Goal: Task Accomplishment & Management: Use online tool/utility

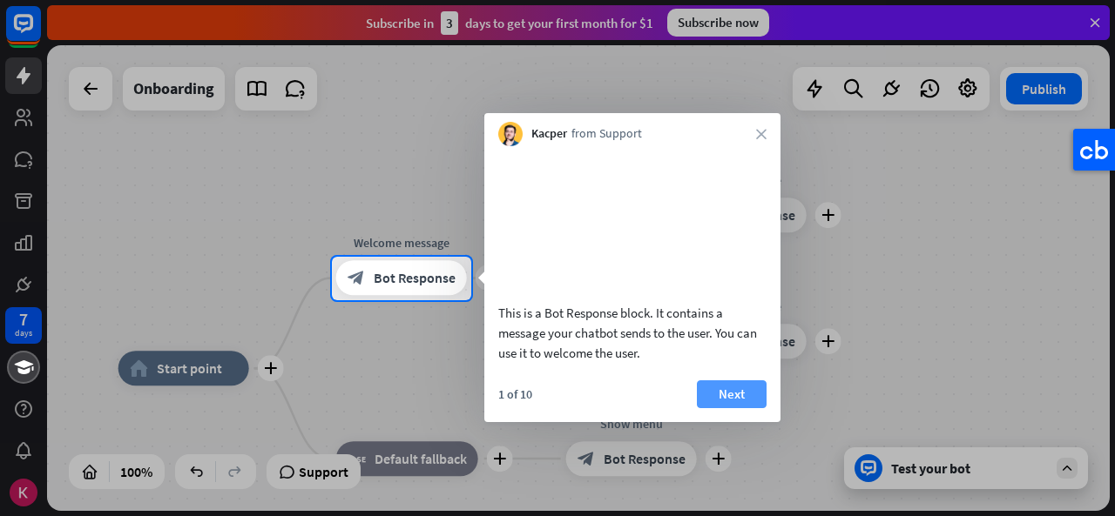
click at [740, 408] on button "Next" at bounding box center [732, 395] width 70 height 28
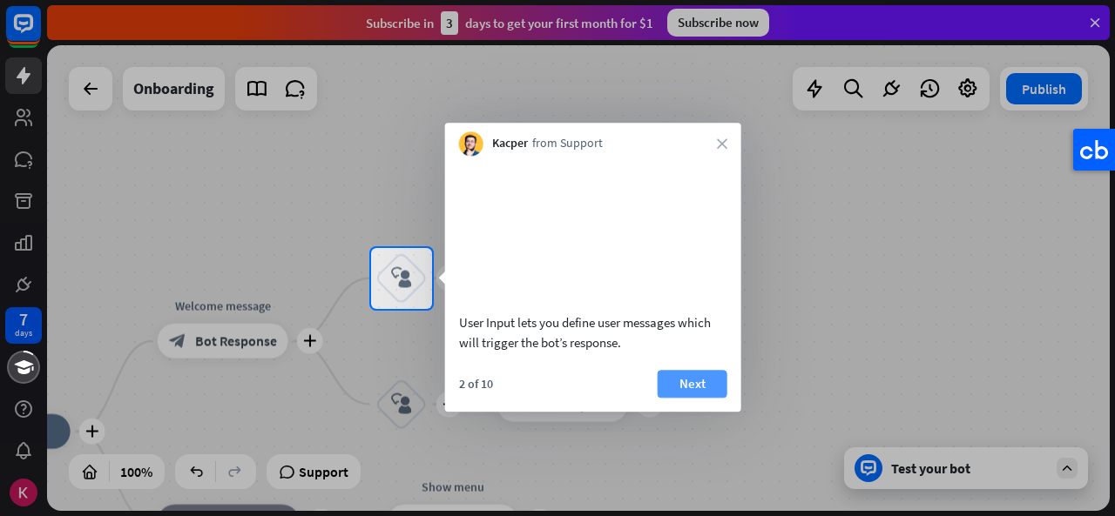
click at [702, 398] on button "Next" at bounding box center [692, 384] width 70 height 28
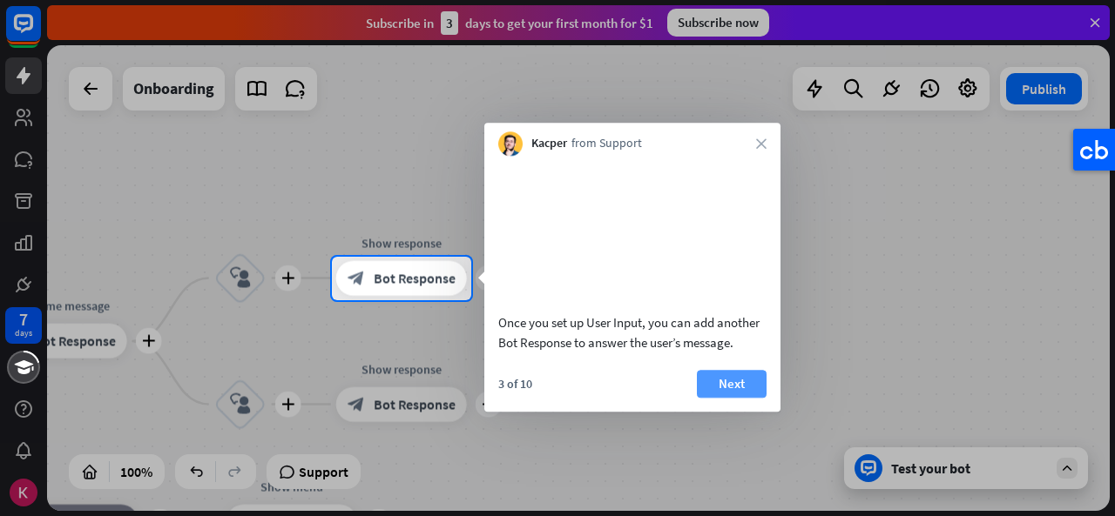
click at [738, 398] on button "Next" at bounding box center [732, 384] width 70 height 28
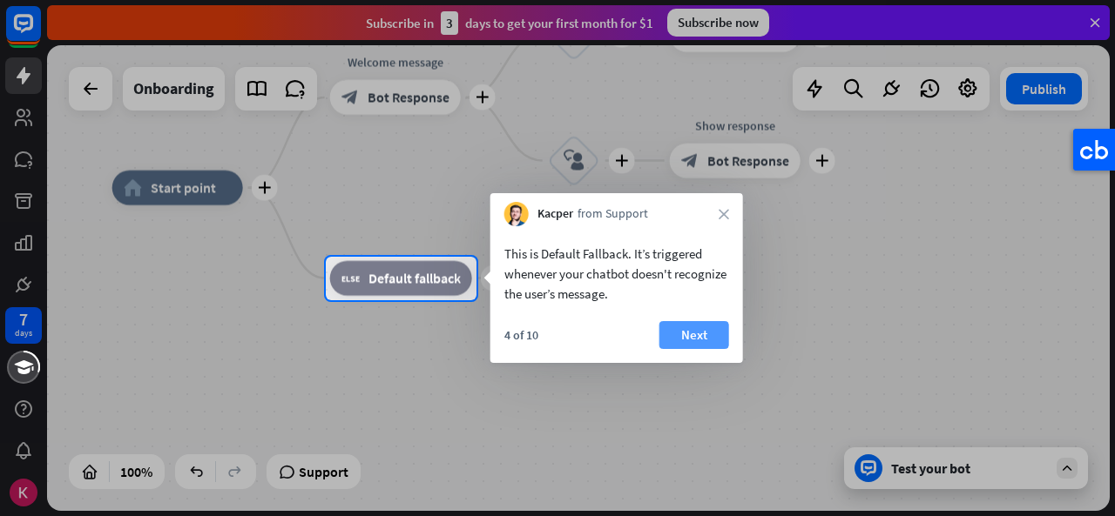
click at [678, 339] on button "Next" at bounding box center [694, 335] width 70 height 28
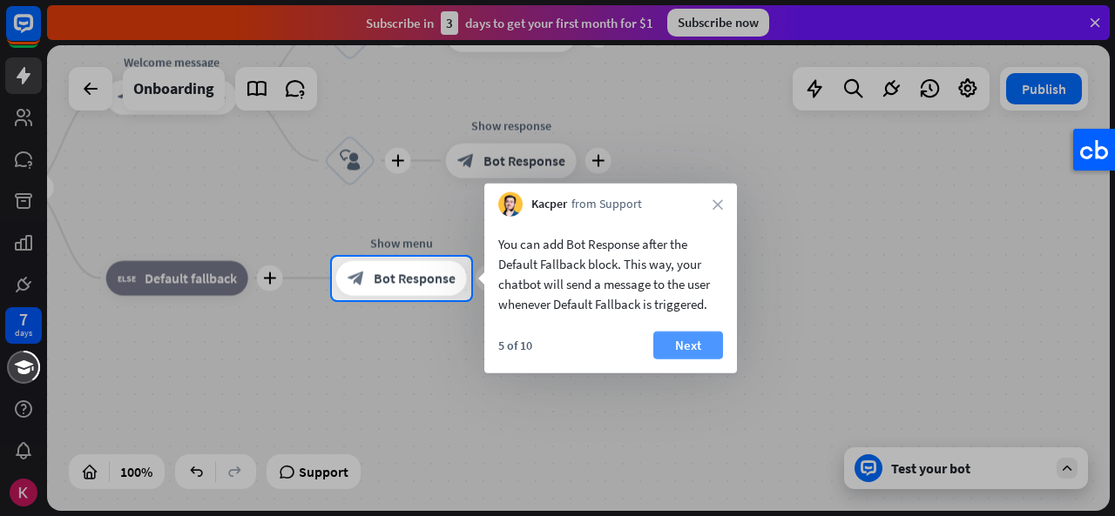
click at [721, 341] on button "Next" at bounding box center [688, 346] width 70 height 28
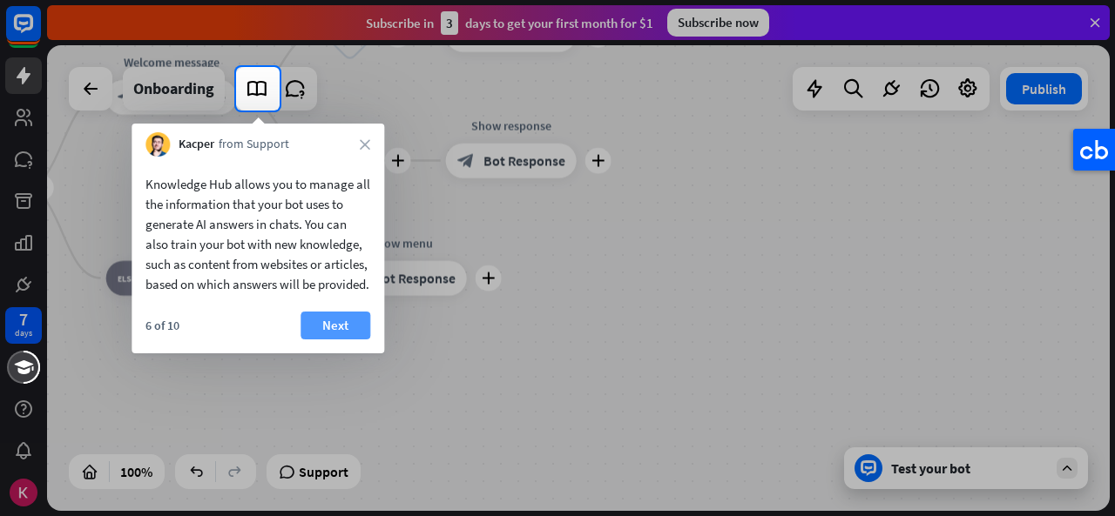
click at [342, 340] on button "Next" at bounding box center [335, 326] width 70 height 28
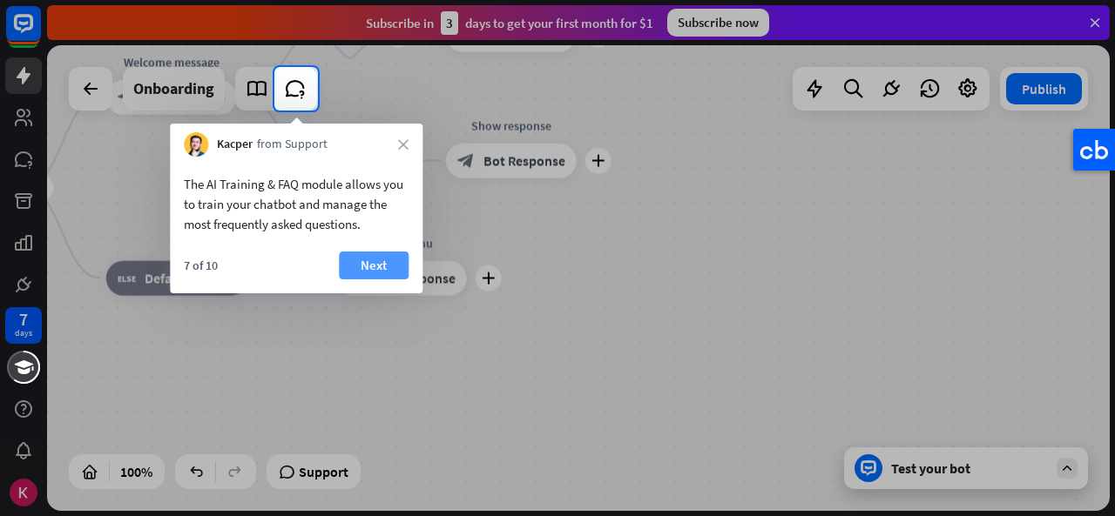
click at [376, 261] on button "Next" at bounding box center [374, 266] width 70 height 28
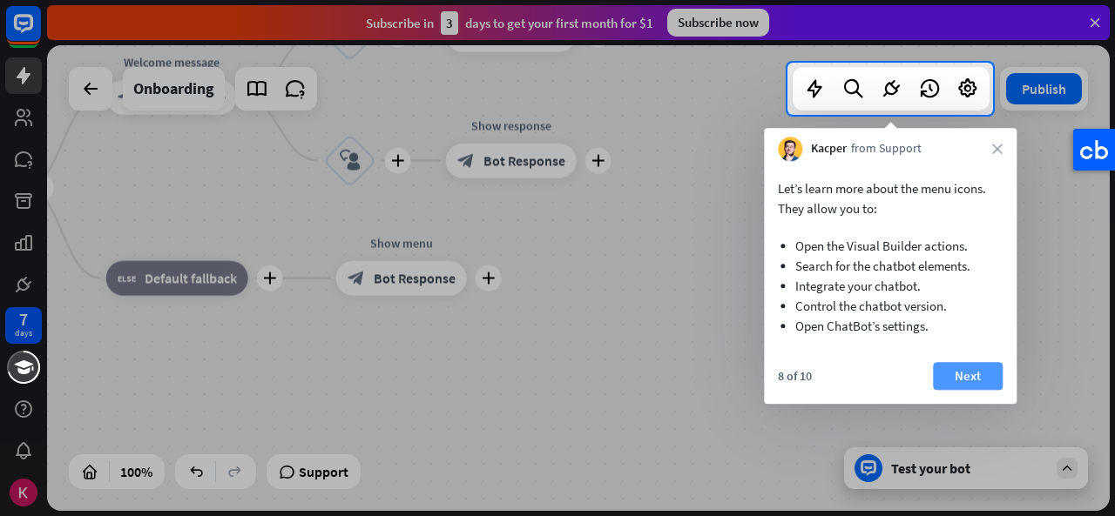
click at [973, 370] on button "Next" at bounding box center [968, 376] width 70 height 28
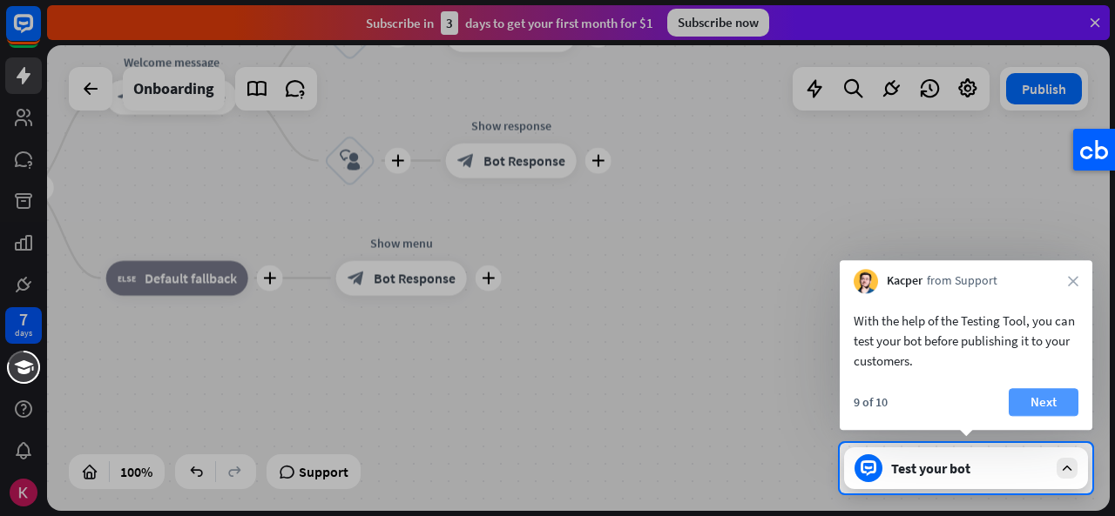
click at [1031, 391] on button "Next" at bounding box center [1043, 402] width 70 height 28
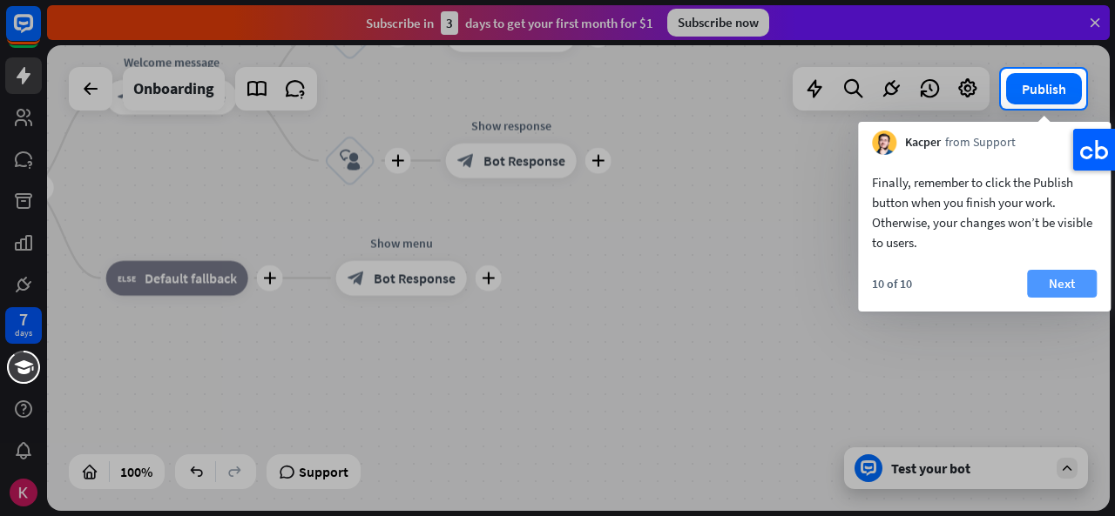
click at [1060, 285] on button "Next" at bounding box center [1062, 284] width 70 height 28
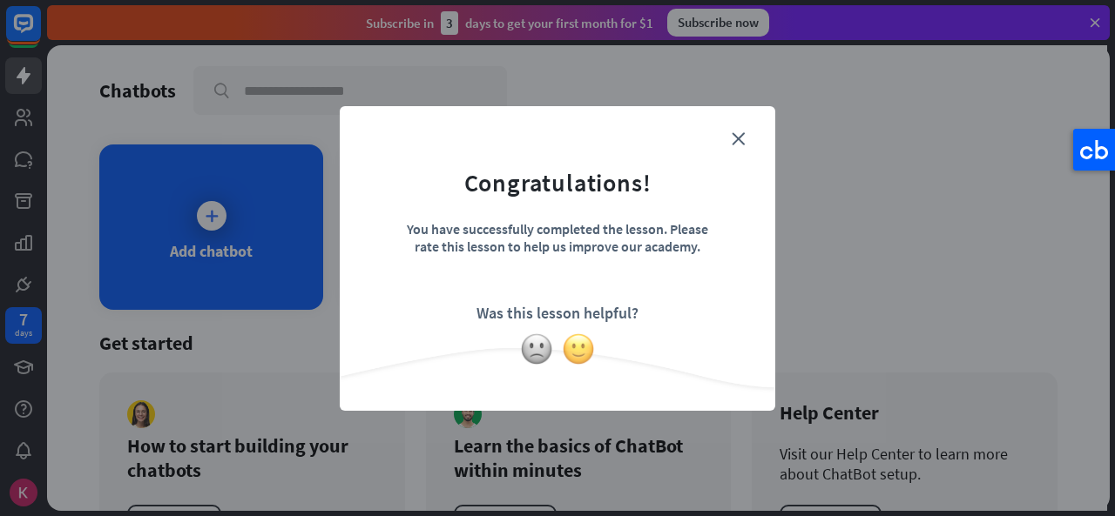
click at [593, 347] on img at bounding box center [578, 349] width 33 height 33
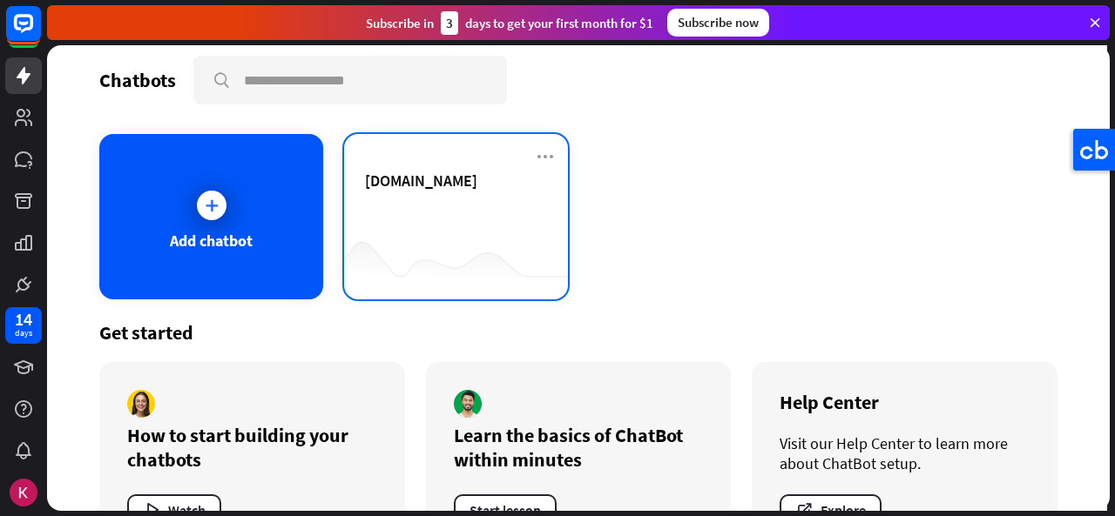
scroll to position [1, 0]
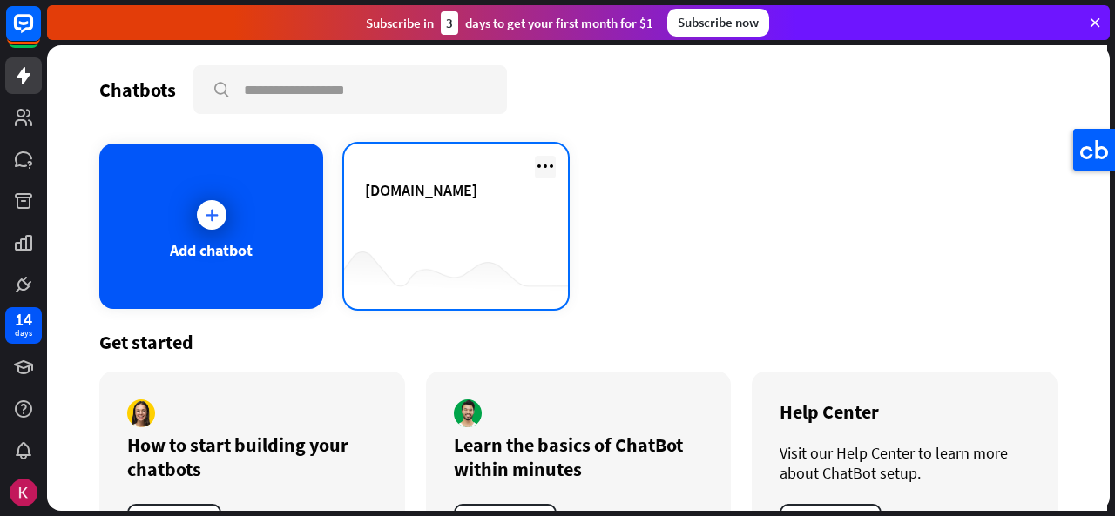
click at [538, 172] on icon at bounding box center [545, 166] width 21 height 21
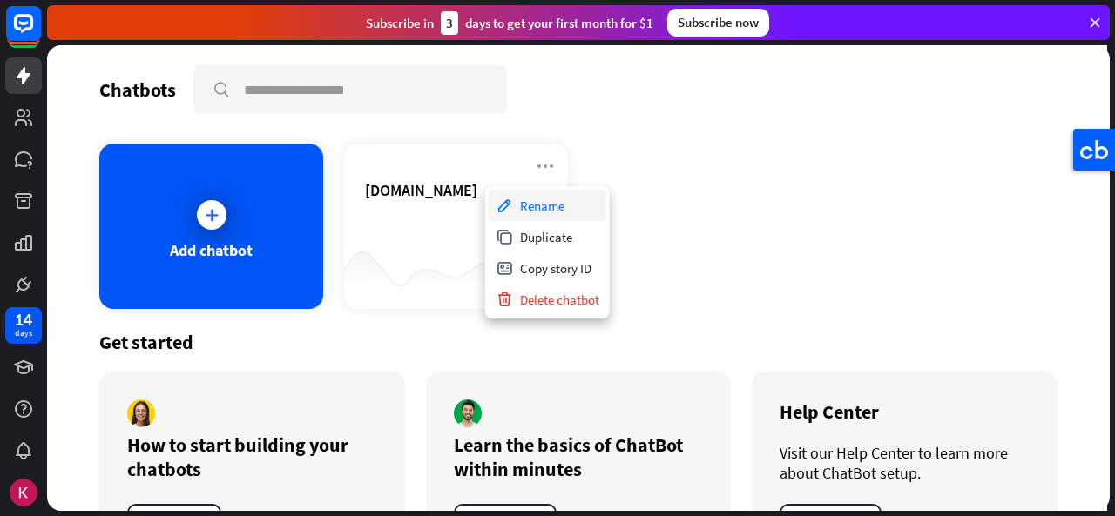
click at [550, 206] on div "Rename" at bounding box center [548, 205] width 118 height 31
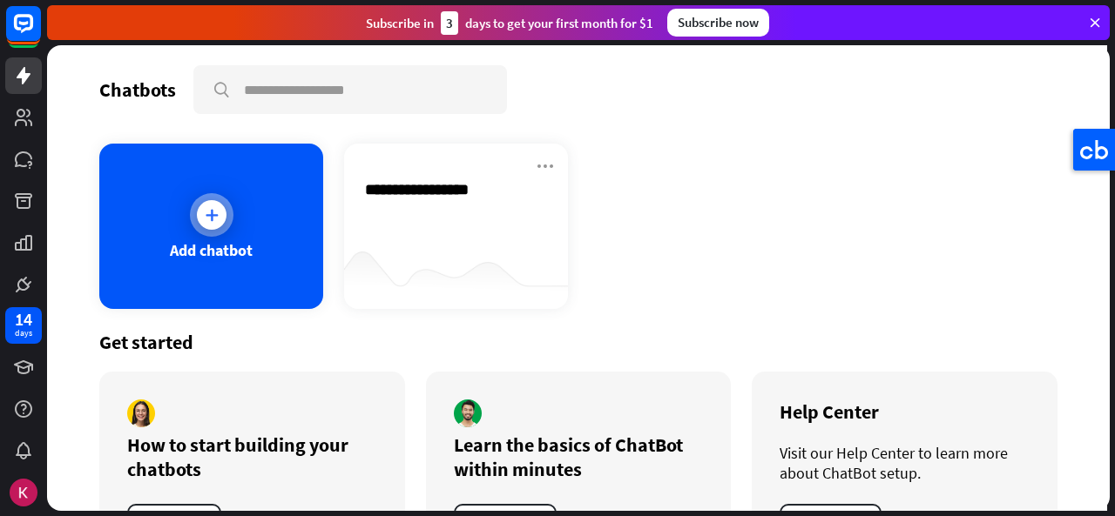
click at [307, 209] on div "Add chatbot" at bounding box center [211, 226] width 224 height 165
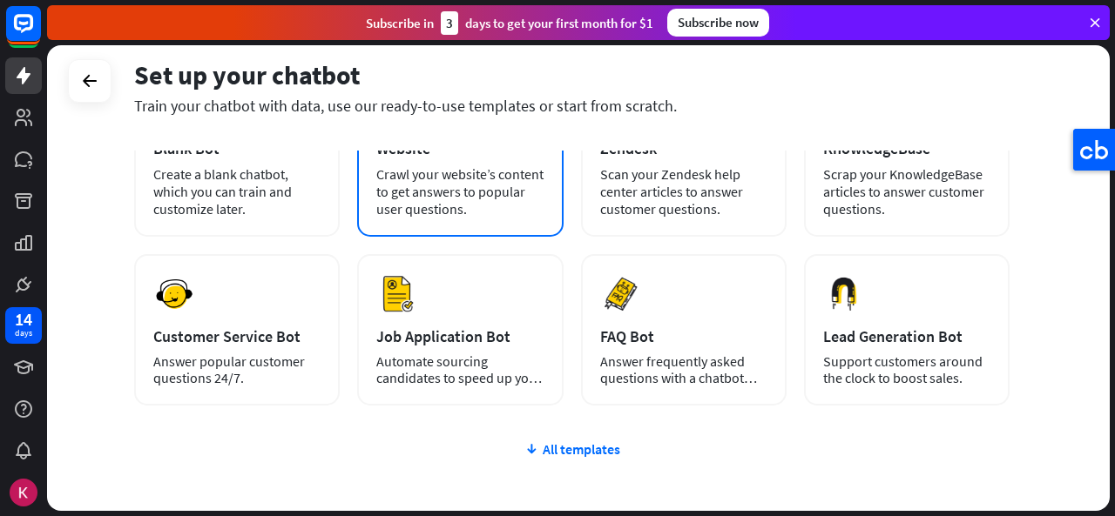
scroll to position [159, 0]
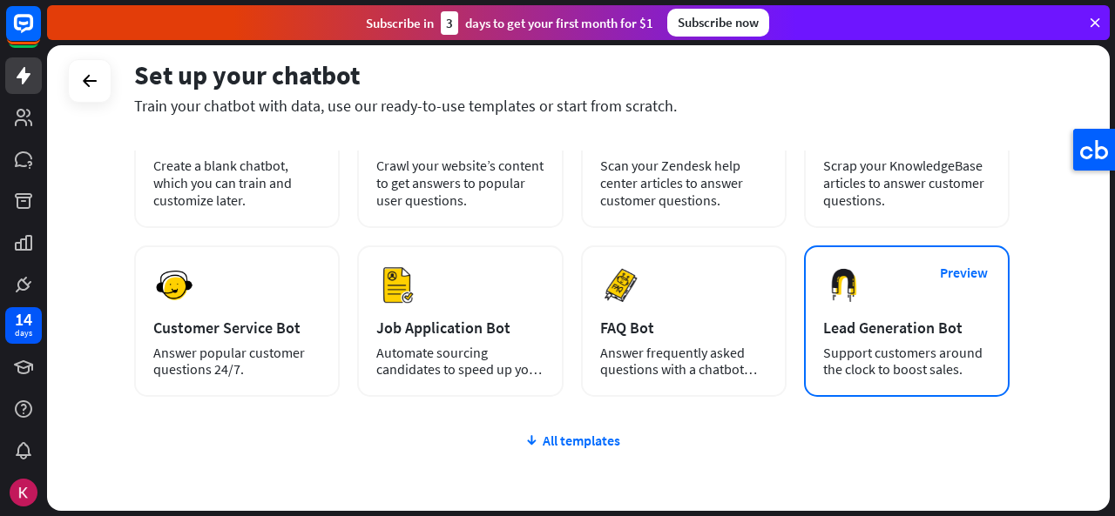
click at [900, 327] on div "Lead Generation Bot" at bounding box center [906, 328] width 167 height 20
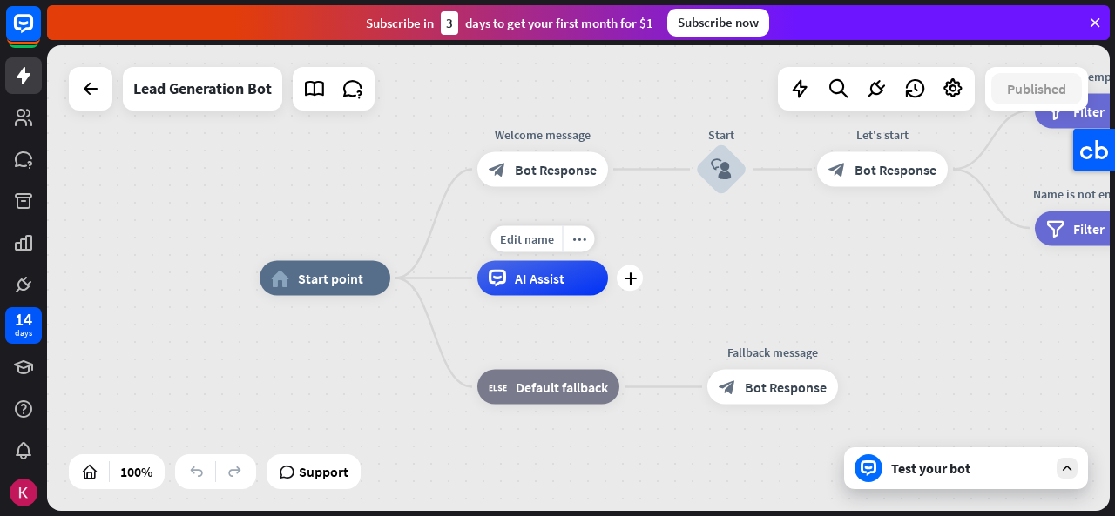
click at [576, 277] on div "AI Assist" at bounding box center [542, 278] width 131 height 35
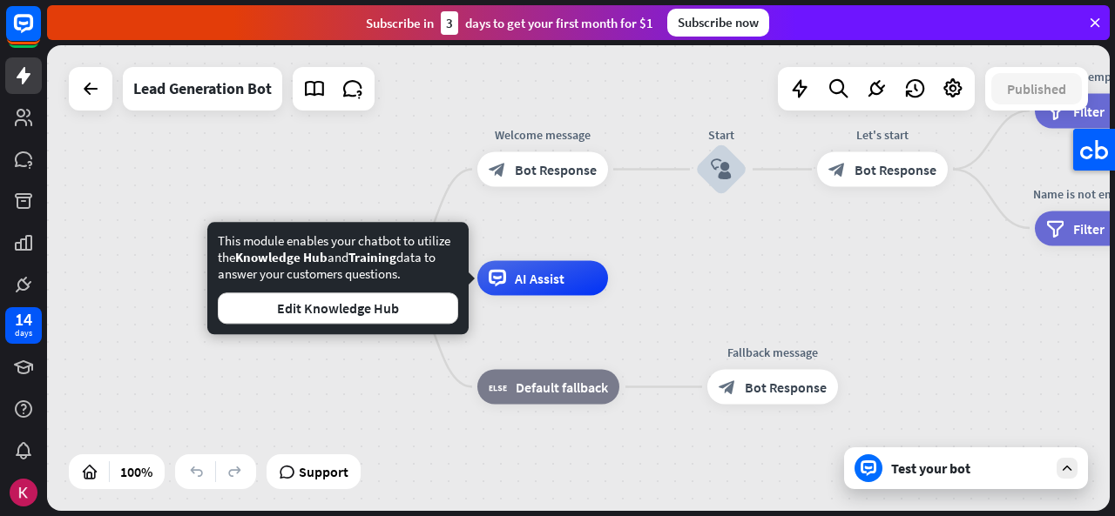
click at [650, 294] on div "home_2 Start point Welcome message block_bot_response Bot Response Start block_…" at bounding box center [791, 512] width 1062 height 466
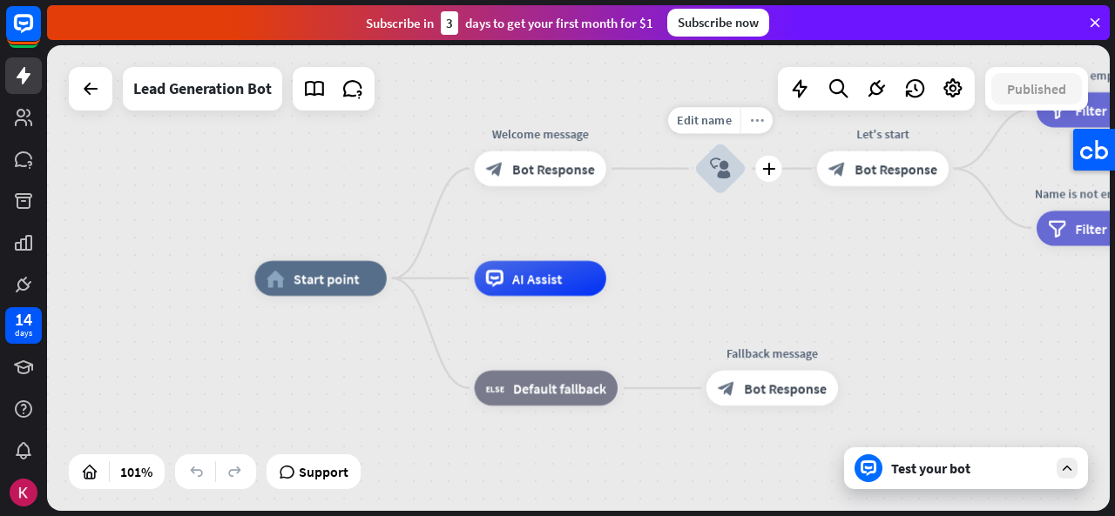
click at [754, 122] on icon "more_horiz" at bounding box center [757, 120] width 14 height 13
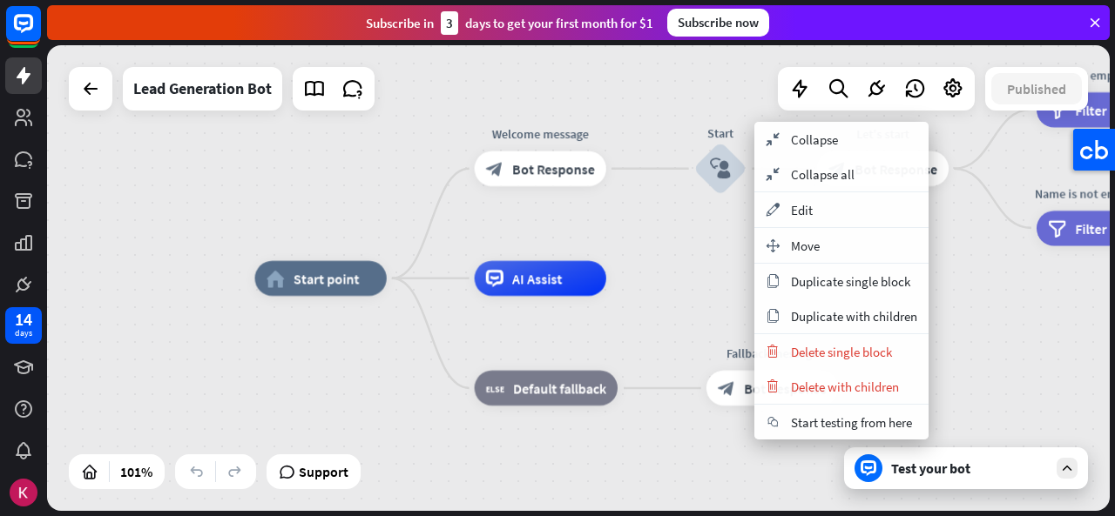
click at [711, 248] on div "home_2 Start point Welcome message block_bot_response Bot Response Start block_…" at bounding box center [578, 278] width 1062 height 466
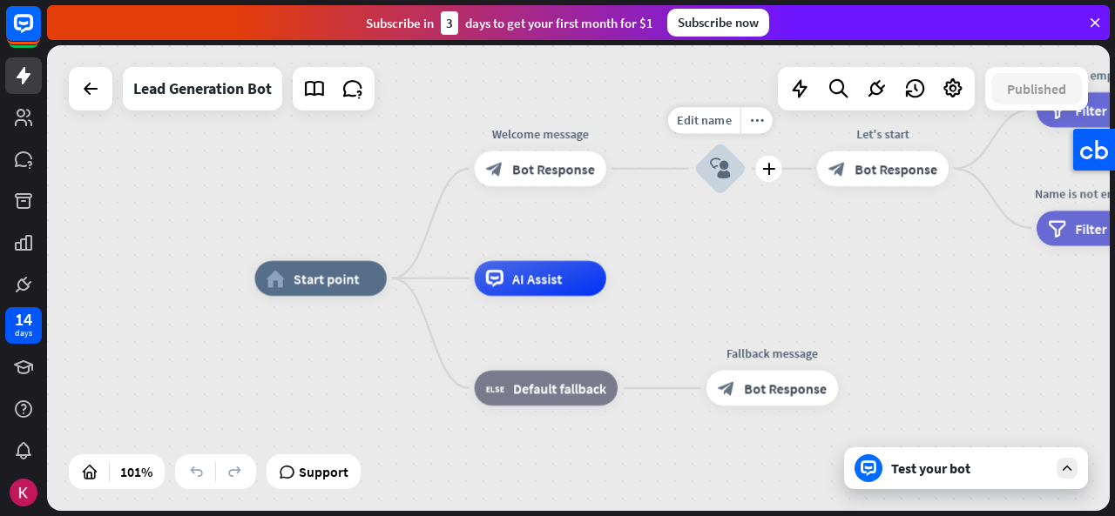
click at [723, 176] on icon "block_user_input" at bounding box center [720, 168] width 21 height 21
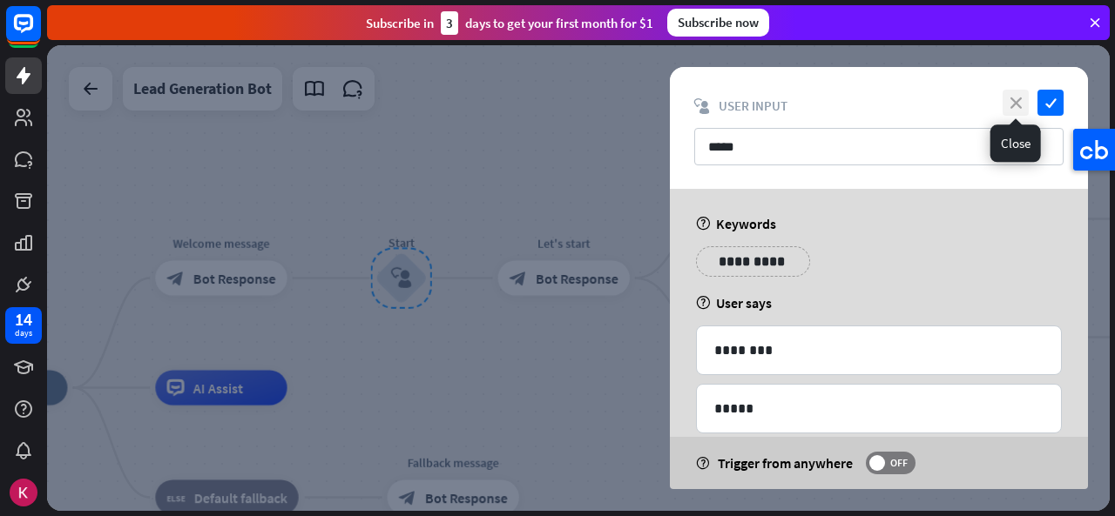
click at [1016, 107] on icon "close" at bounding box center [1015, 103] width 26 height 26
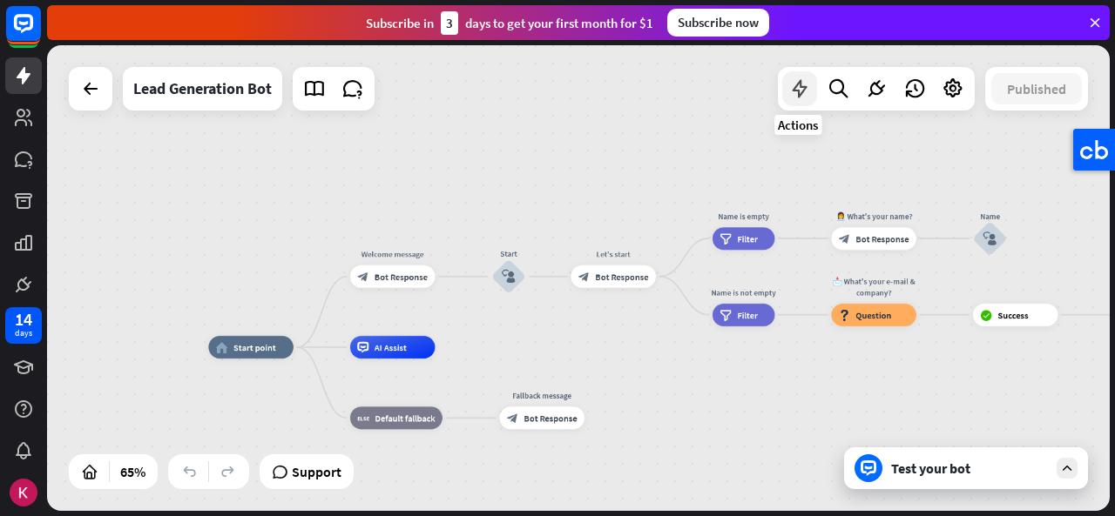
click at [793, 95] on icon at bounding box center [799, 89] width 23 height 23
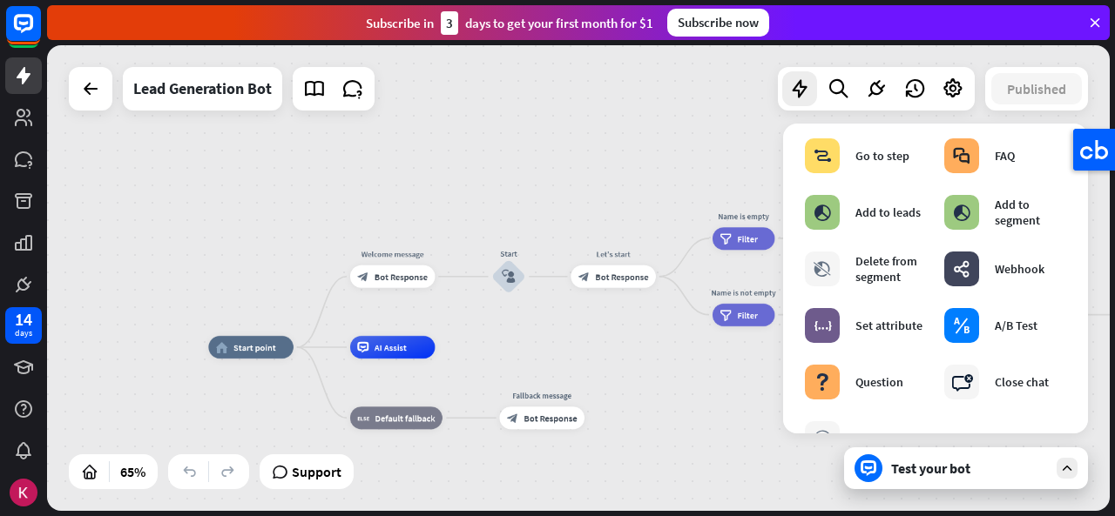
scroll to position [275, 0]
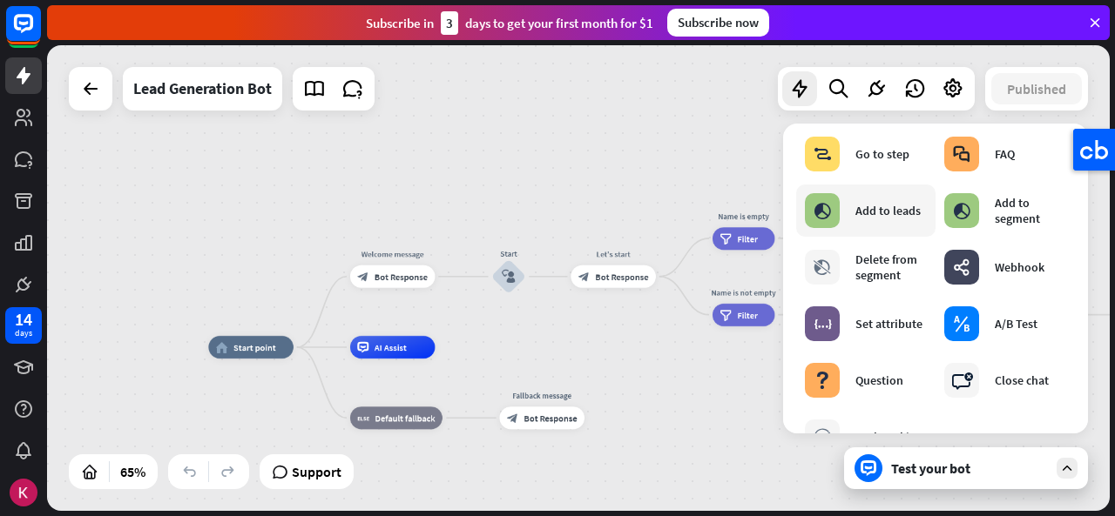
click at [888, 223] on div "block_add_to_segment Add to leads" at bounding box center [863, 210] width 116 height 35
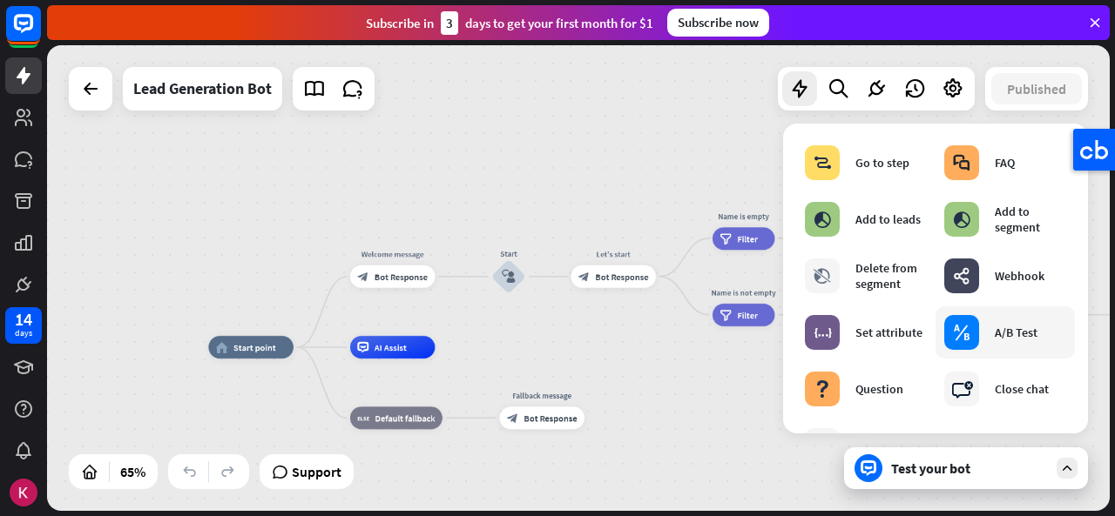
scroll to position [0, 0]
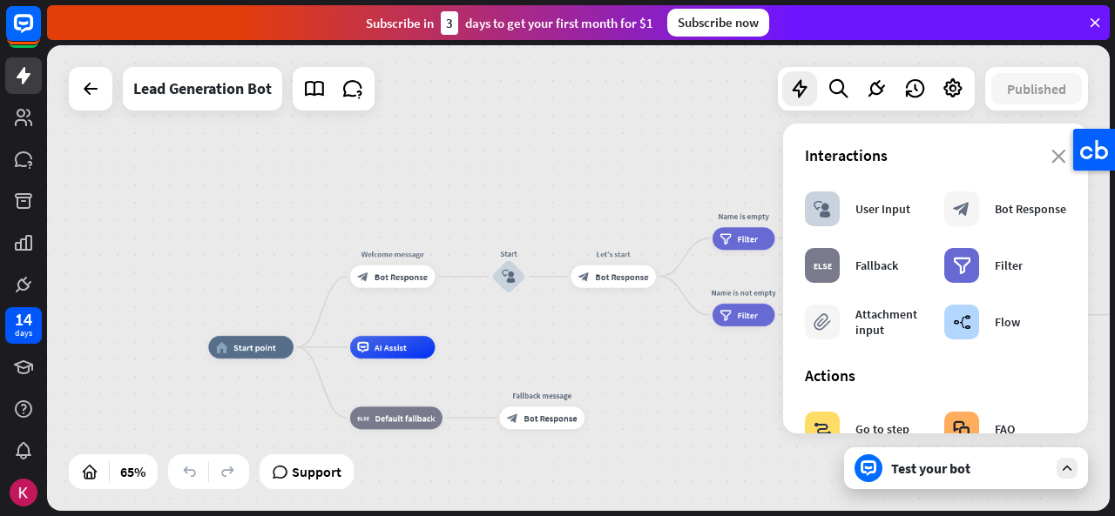
click at [1048, 166] on section "Interactions block_user_input User Input block_bot_response Bot Response block_…" at bounding box center [935, 246] width 261 height 203
click at [956, 86] on icon at bounding box center [952, 89] width 23 height 23
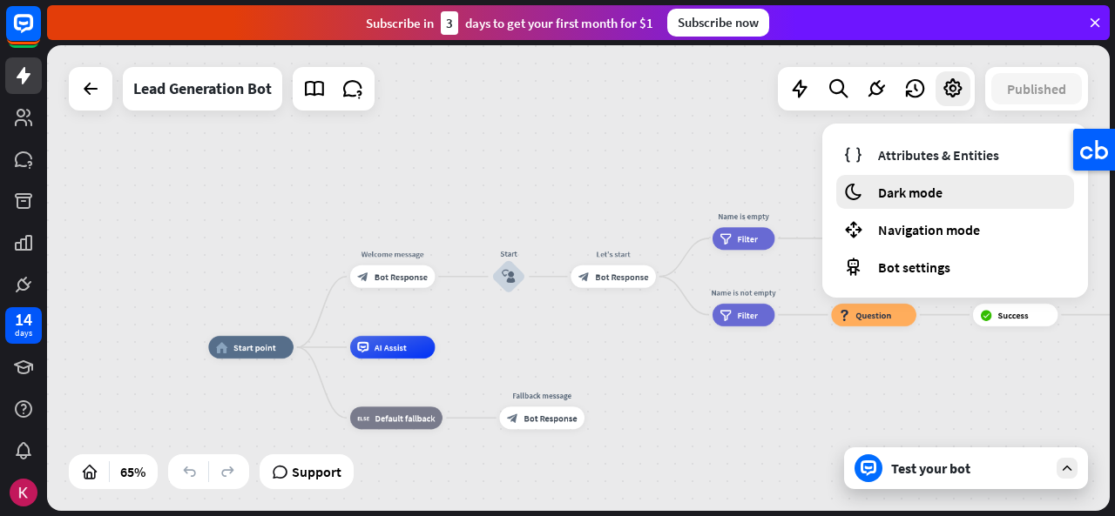
click at [956, 200] on div "moon Dark mode" at bounding box center [955, 192] width 238 height 34
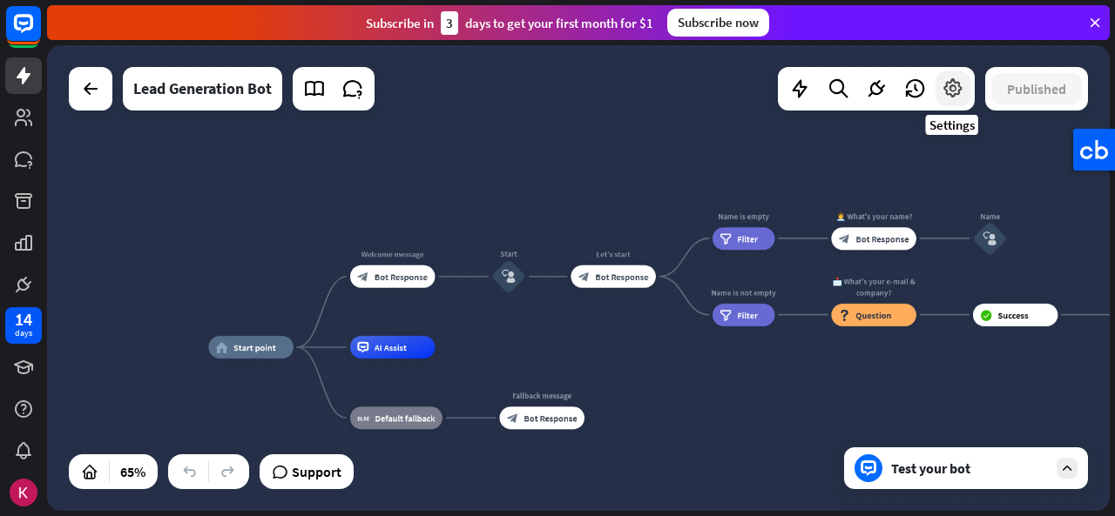
click at [956, 90] on icon at bounding box center [952, 89] width 23 height 23
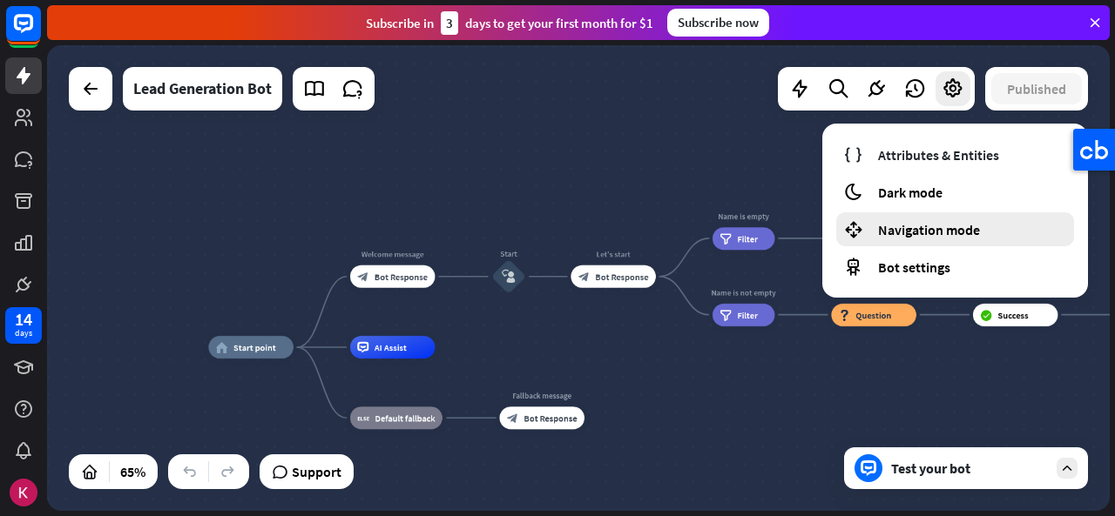
click at [960, 228] on span "Navigation mode" at bounding box center [929, 229] width 102 height 17
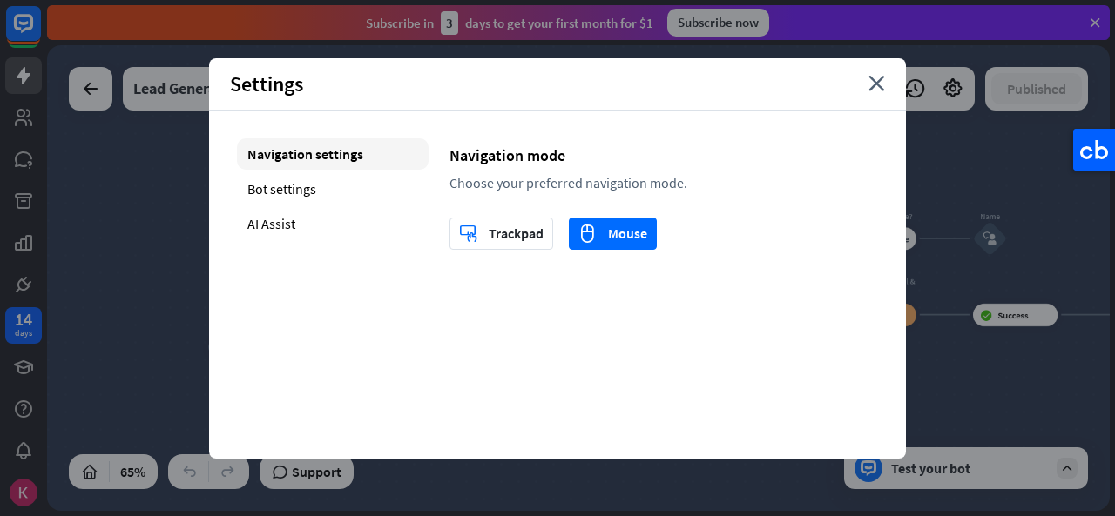
click at [287, 206] on div "Navigation settings Bot settings AI Assist" at bounding box center [333, 193] width 192 height 111
click at [298, 193] on div "Bot settings" at bounding box center [333, 188] width 192 height 31
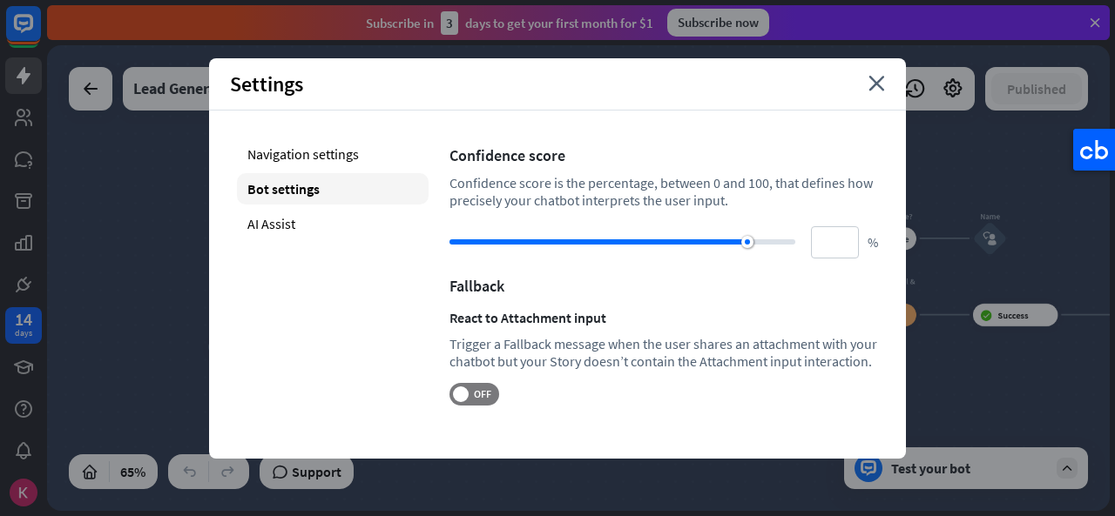
drag, startPoint x: 678, startPoint y: 236, endPoint x: 791, endPoint y: 251, distance: 114.2
click at [791, 251] on div "** %" at bounding box center [663, 242] width 428 height 32
click at [763, 277] on div "Fallback" at bounding box center [663, 286] width 428 height 20
click at [410, 229] on div "AI Assist" at bounding box center [333, 223] width 192 height 31
type input "**"
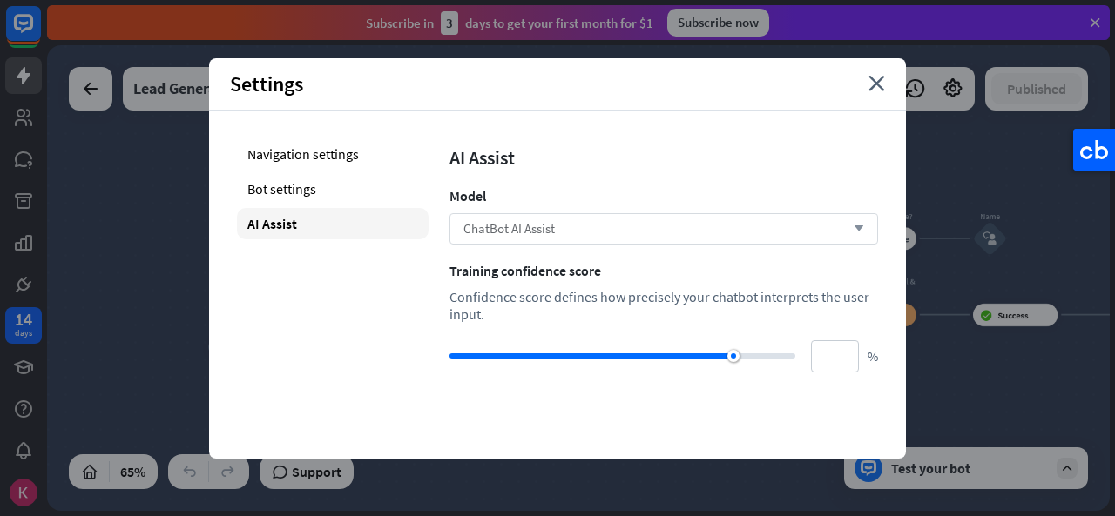
click at [536, 240] on div "ChatBot AI Assist arrow_down" at bounding box center [663, 228] width 428 height 31
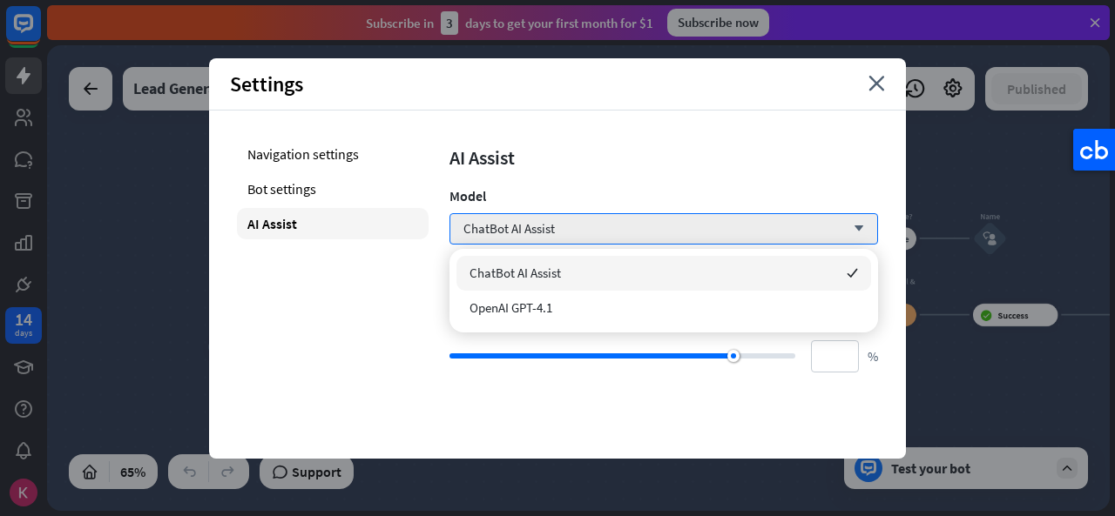
click at [608, 159] on div "AI Assist" at bounding box center [663, 157] width 428 height 24
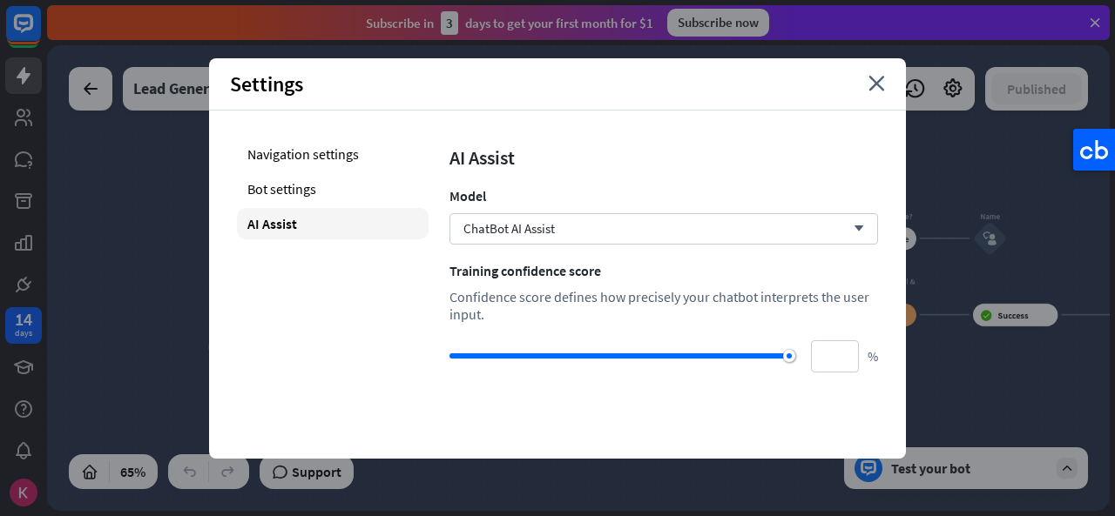
type input "**"
drag, startPoint x: 732, startPoint y: 358, endPoint x: 792, endPoint y: 347, distance: 61.8
click at [792, 347] on div at bounding box center [622, 355] width 346 height 17
click at [878, 86] on icon "close" at bounding box center [876, 84] width 17 height 16
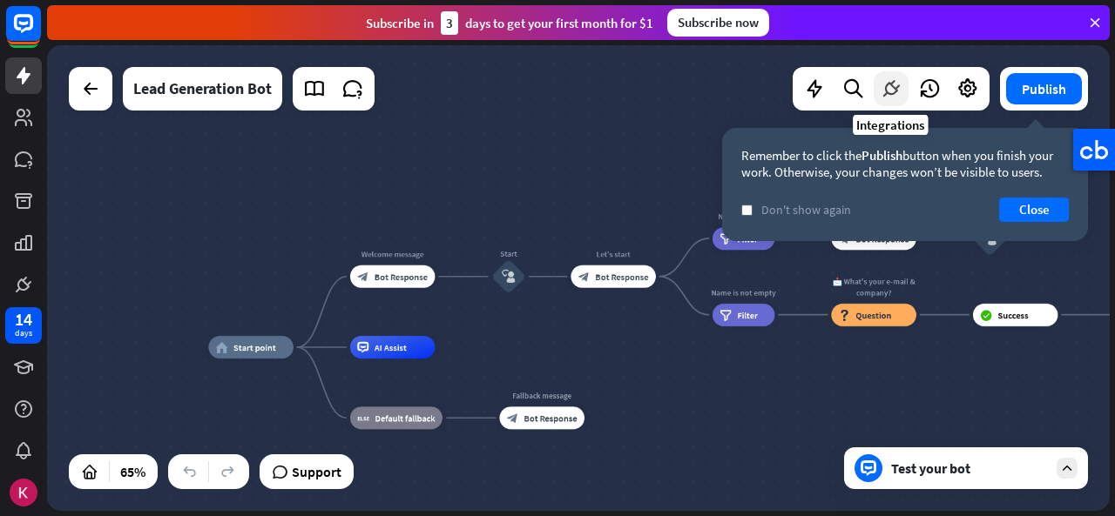
click at [892, 84] on icon at bounding box center [891, 89] width 23 height 23
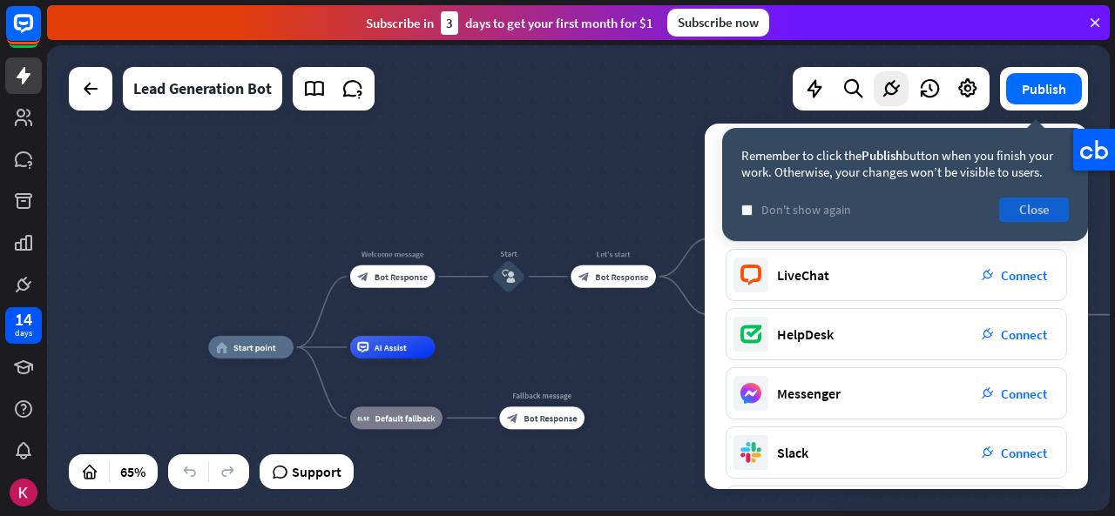
click at [1028, 210] on button "Close" at bounding box center [1034, 210] width 70 height 24
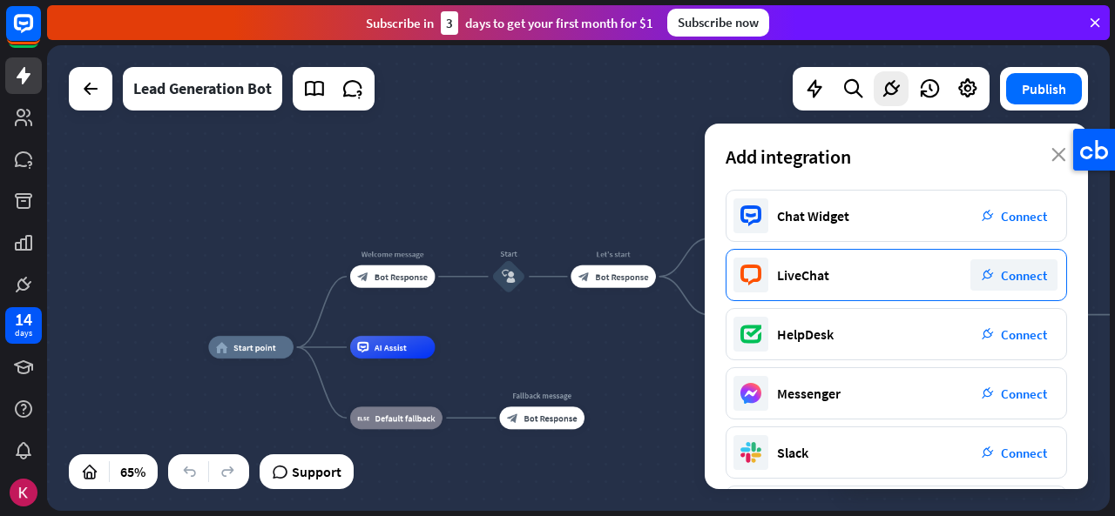
click at [1006, 275] on span "Connect" at bounding box center [1024, 275] width 46 height 17
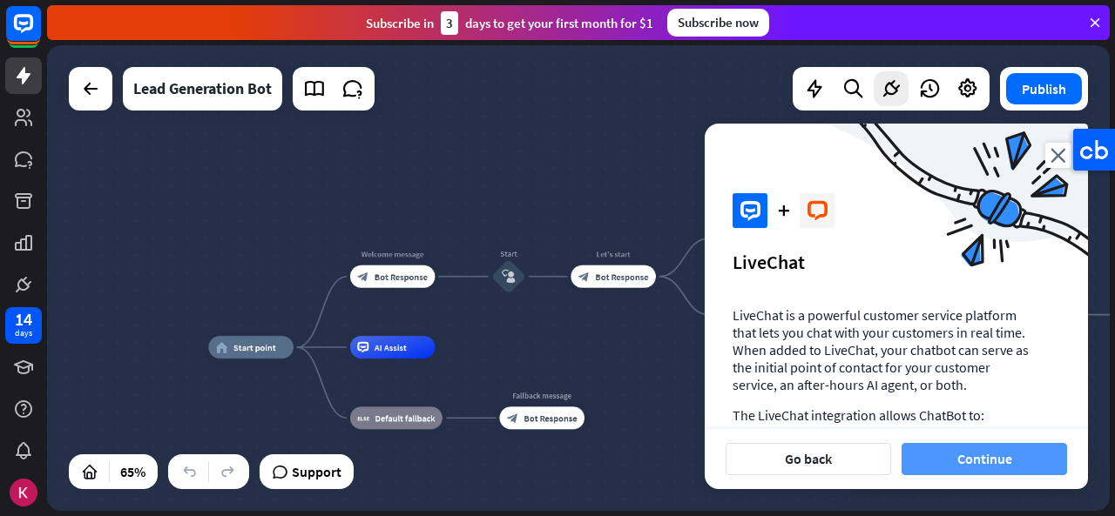
click at [985, 465] on button "Continue" at bounding box center [983, 459] width 165 height 32
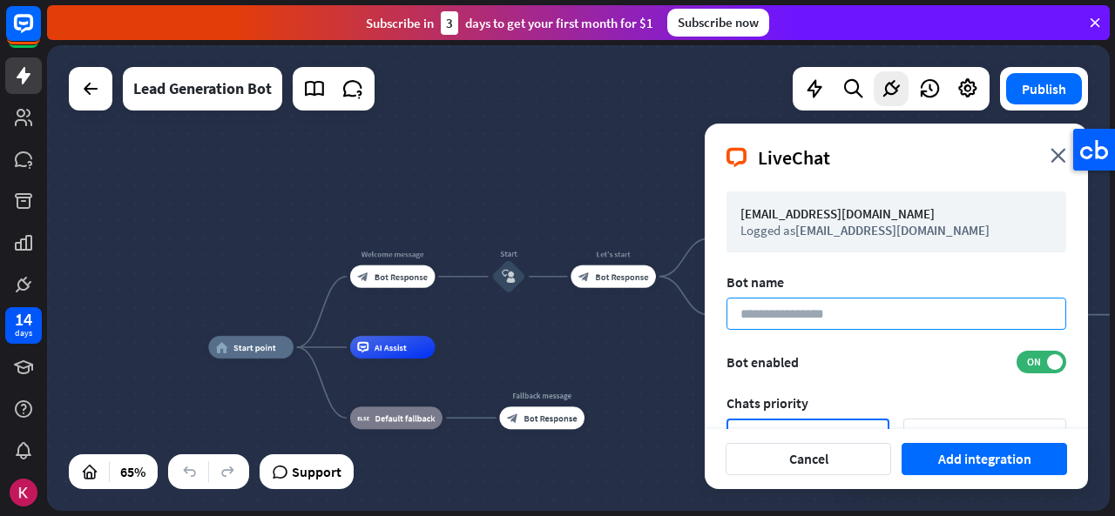
click at [867, 315] on input at bounding box center [896, 314] width 340 height 32
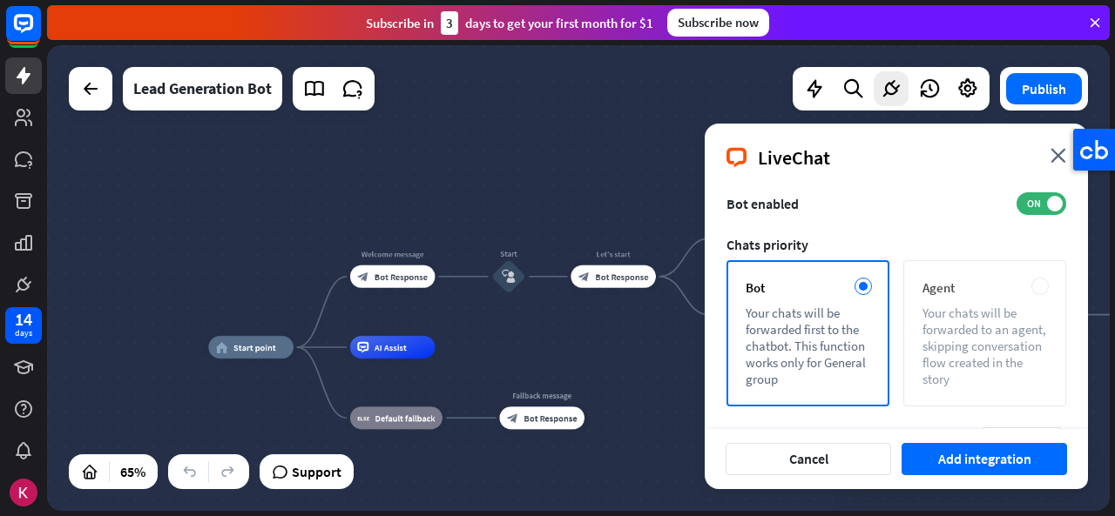
scroll to position [159, 0]
type input "**********"
click at [939, 311] on div "Your chats will be forwarded to an agent, skipping conversation flow created in…" at bounding box center [984, 345] width 125 height 83
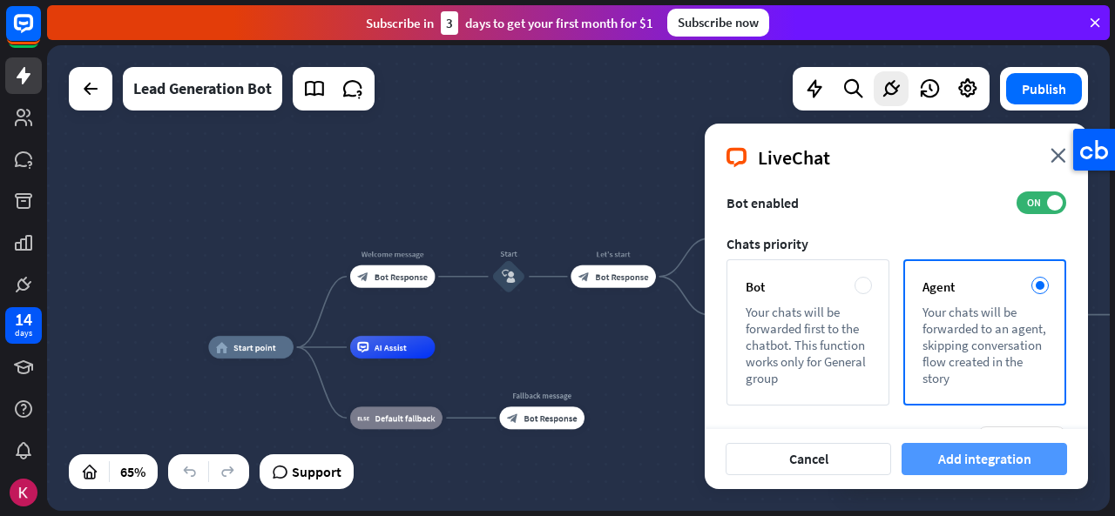
click at [1019, 457] on button "Add integration" at bounding box center [983, 459] width 165 height 32
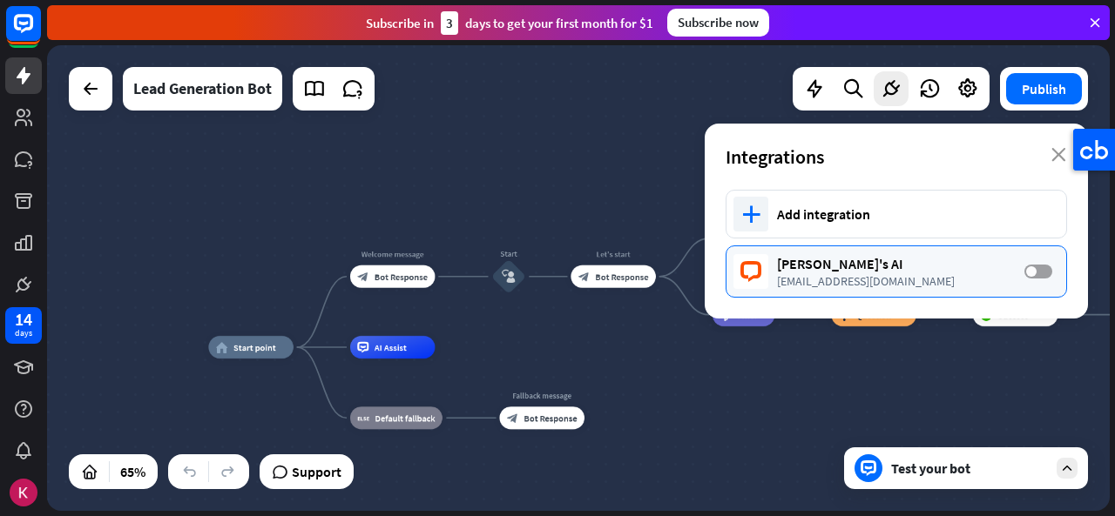
click at [1028, 271] on span at bounding box center [1031, 271] width 10 height 10
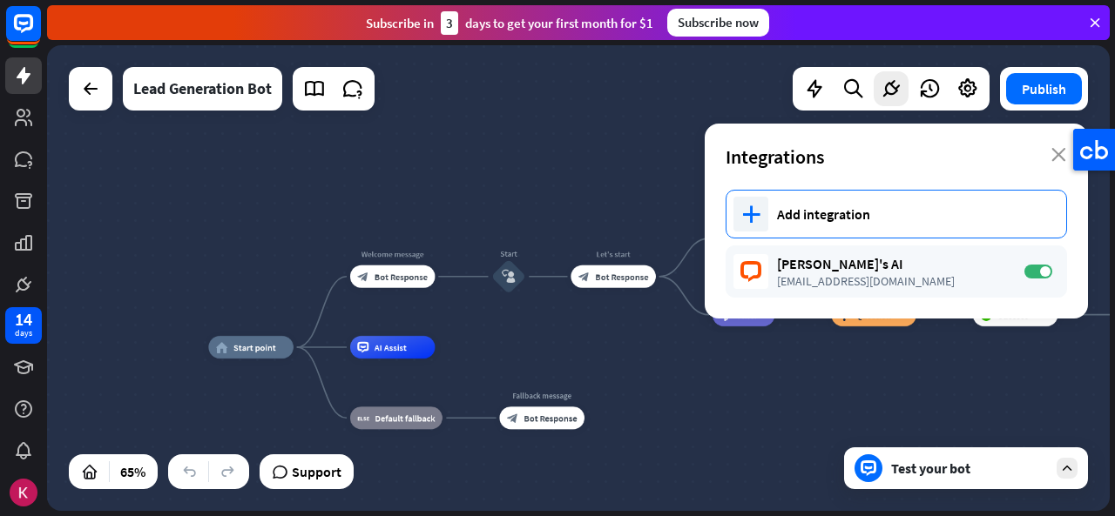
click at [863, 232] on div "plus Add integration" at bounding box center [895, 214] width 341 height 49
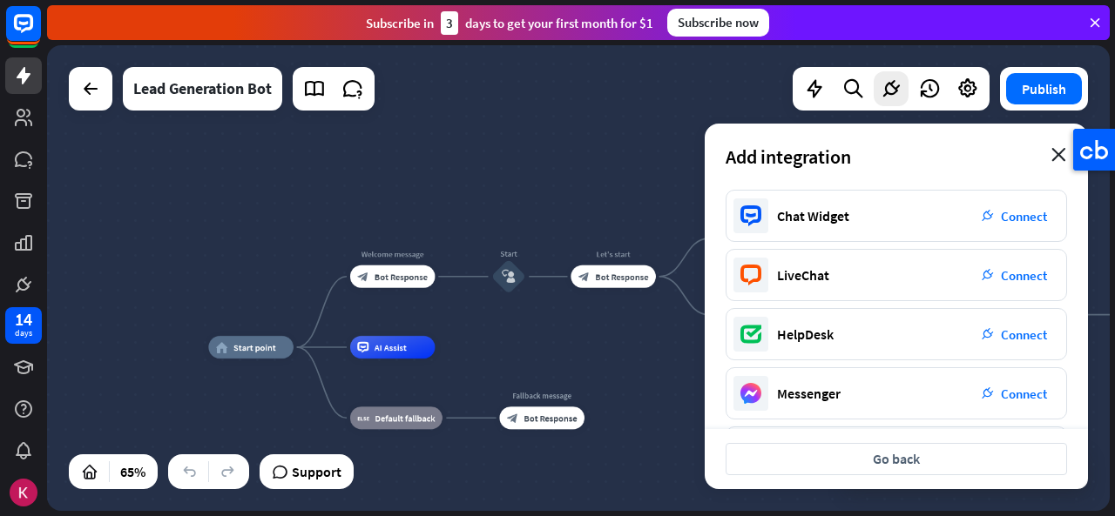
click at [1059, 156] on icon "close" at bounding box center [1058, 155] width 15 height 14
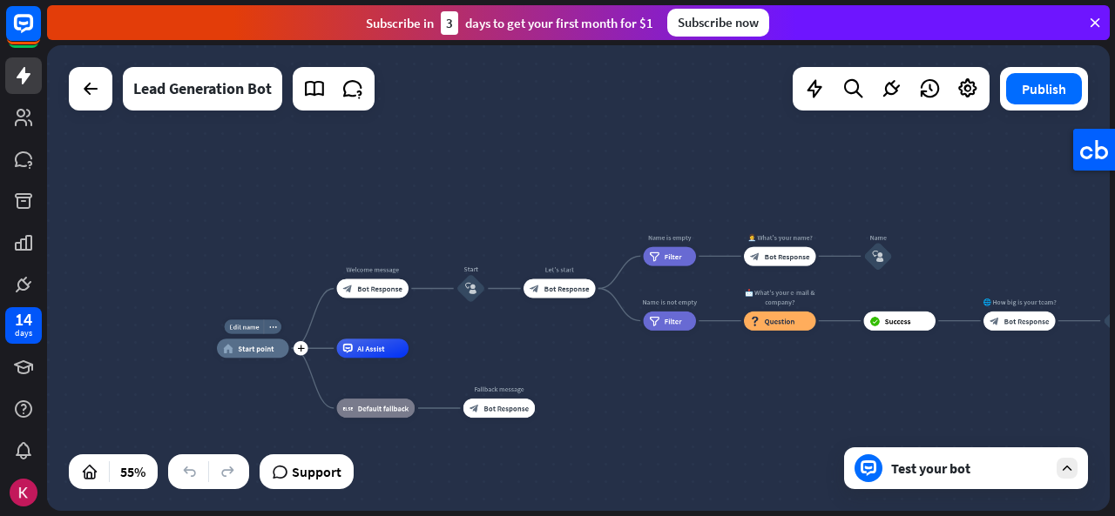
click at [263, 354] on div "home_2 Start point" at bounding box center [253, 348] width 72 height 19
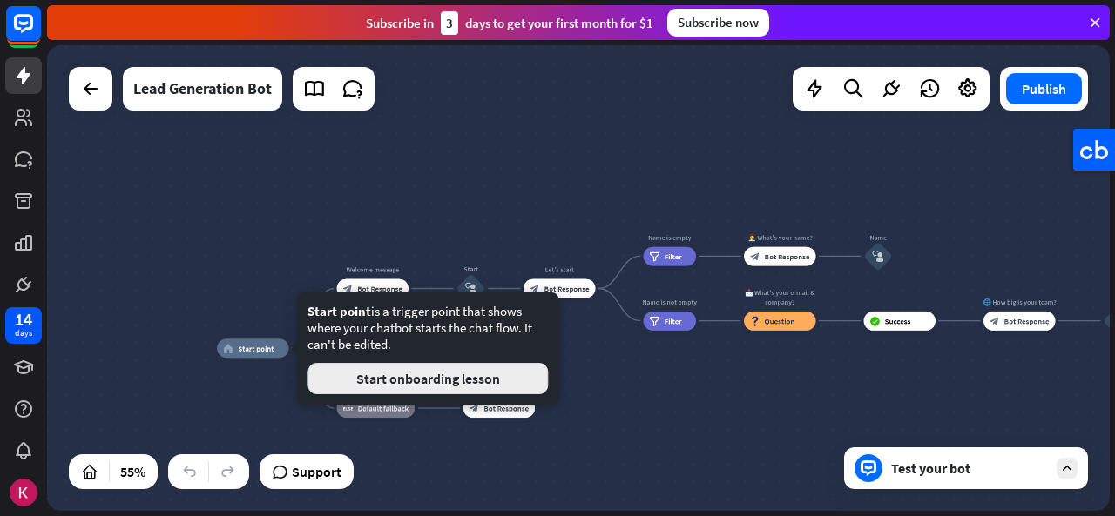
click at [481, 381] on button "Start onboarding lesson" at bounding box center [427, 378] width 240 height 31
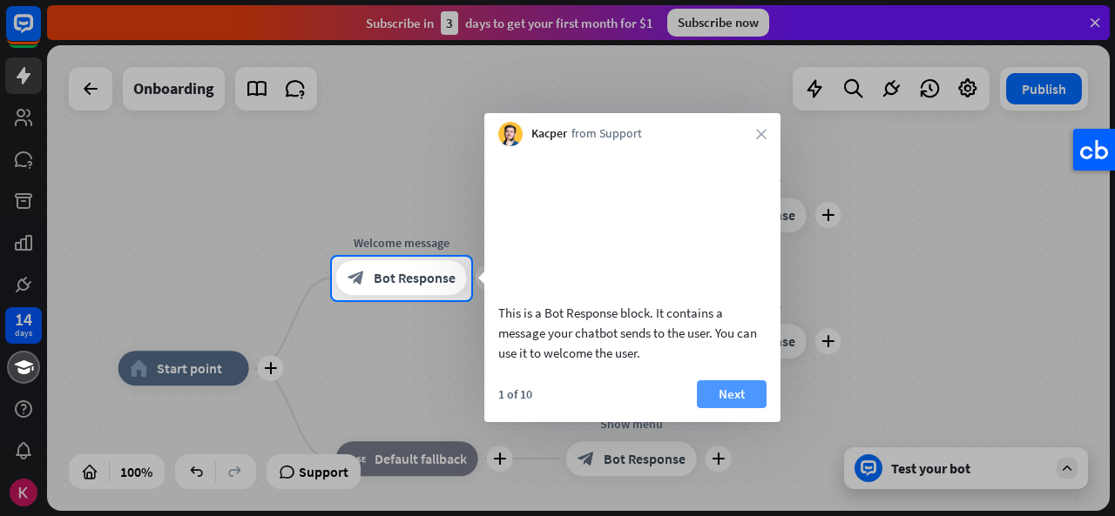
click at [725, 405] on button "Next" at bounding box center [732, 395] width 70 height 28
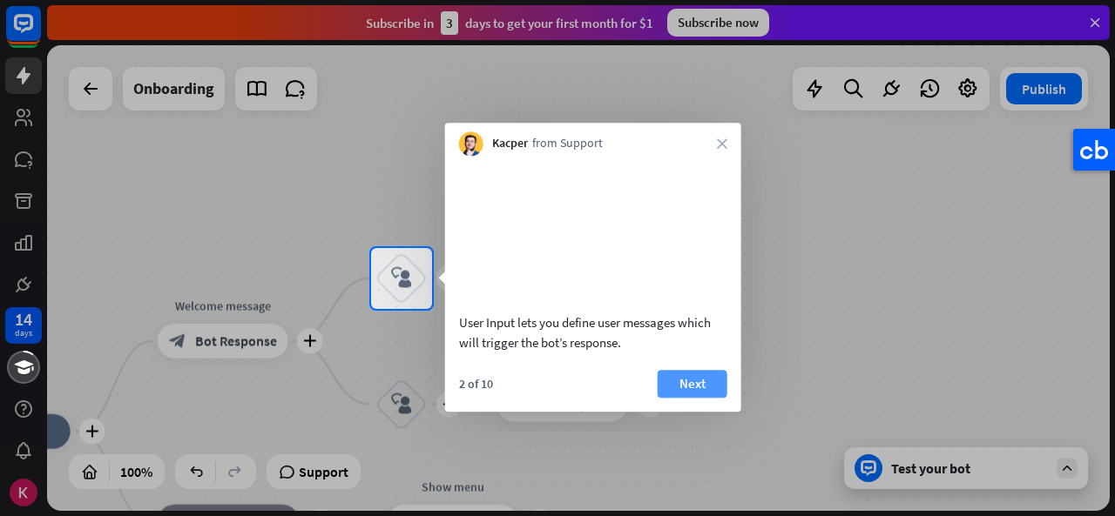
click at [700, 398] on button "Next" at bounding box center [692, 384] width 70 height 28
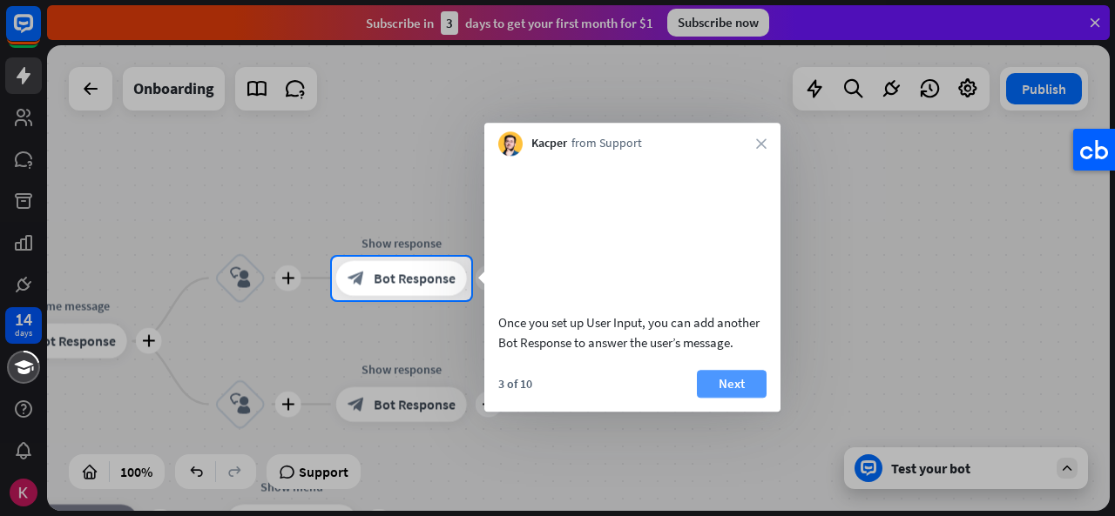
click at [712, 398] on button "Next" at bounding box center [732, 384] width 70 height 28
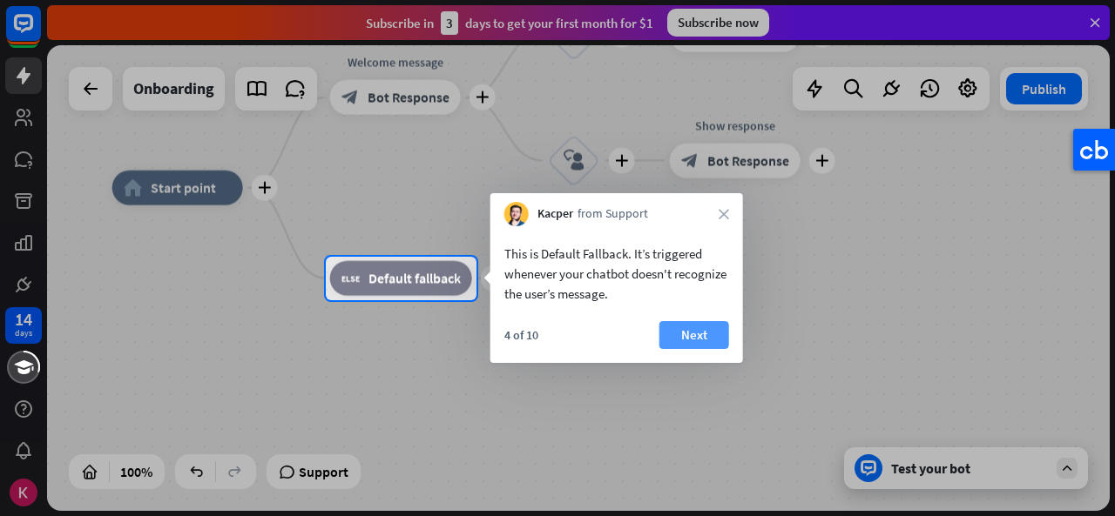
click at [690, 330] on button "Next" at bounding box center [694, 335] width 70 height 28
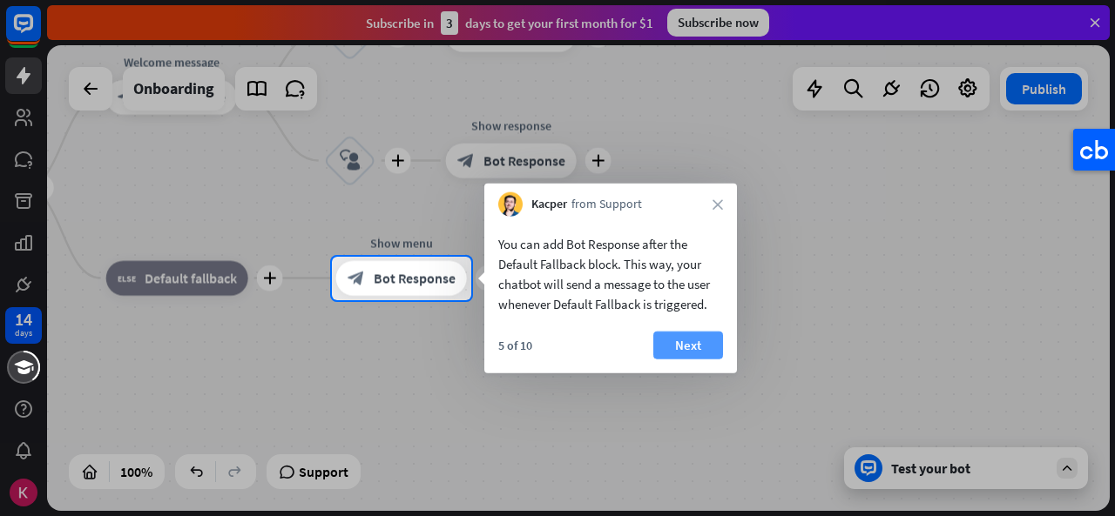
click at [683, 336] on button "Next" at bounding box center [688, 346] width 70 height 28
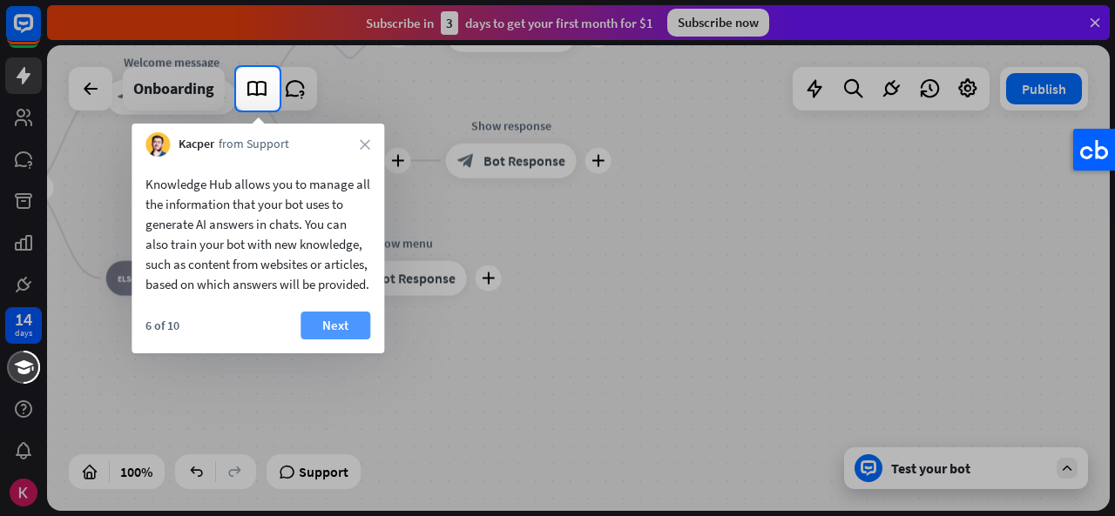
click at [330, 340] on button "Next" at bounding box center [335, 326] width 70 height 28
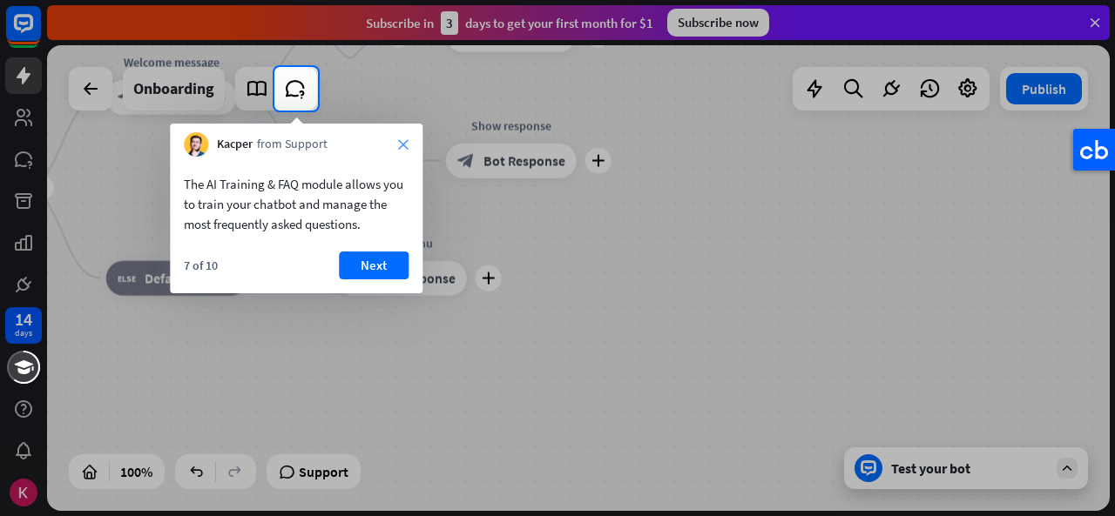
click at [406, 145] on icon "close" at bounding box center [403, 144] width 10 height 10
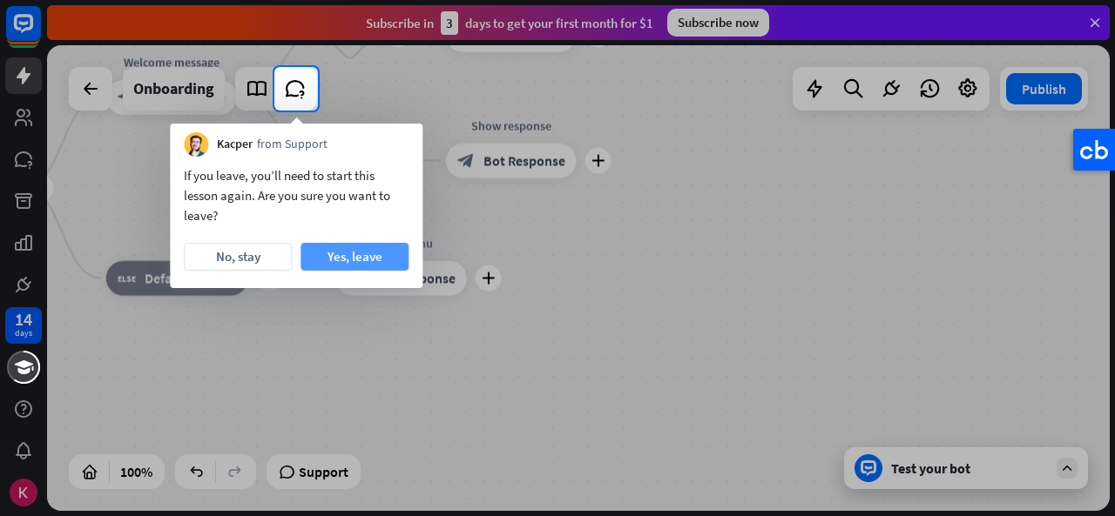
click at [343, 251] on button "Yes, leave" at bounding box center [354, 257] width 108 height 28
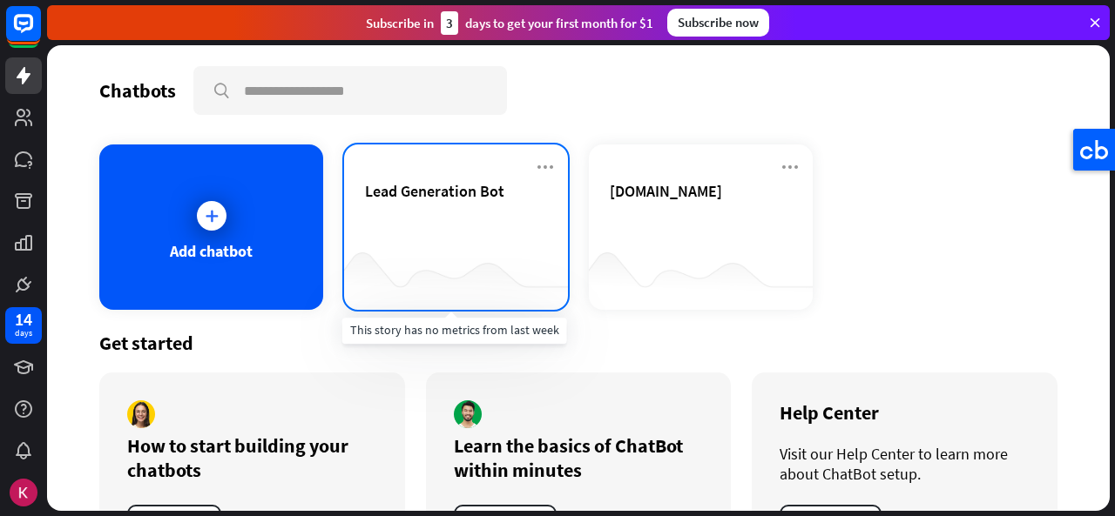
click at [453, 258] on div at bounding box center [456, 275] width 224 height 67
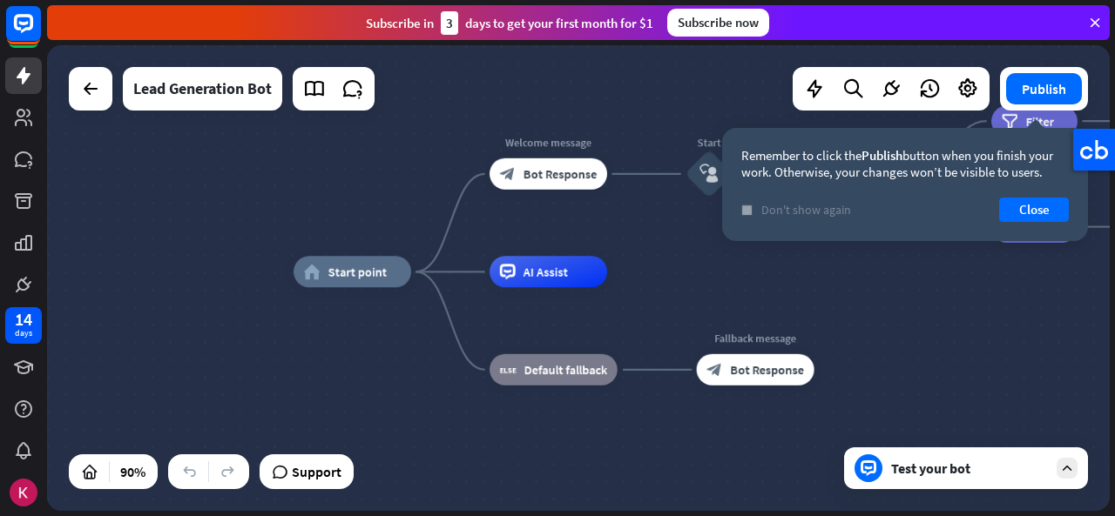
click at [745, 206] on icon "check" at bounding box center [747, 210] width 8 height 8
click at [1037, 217] on button "Close" at bounding box center [1034, 210] width 70 height 24
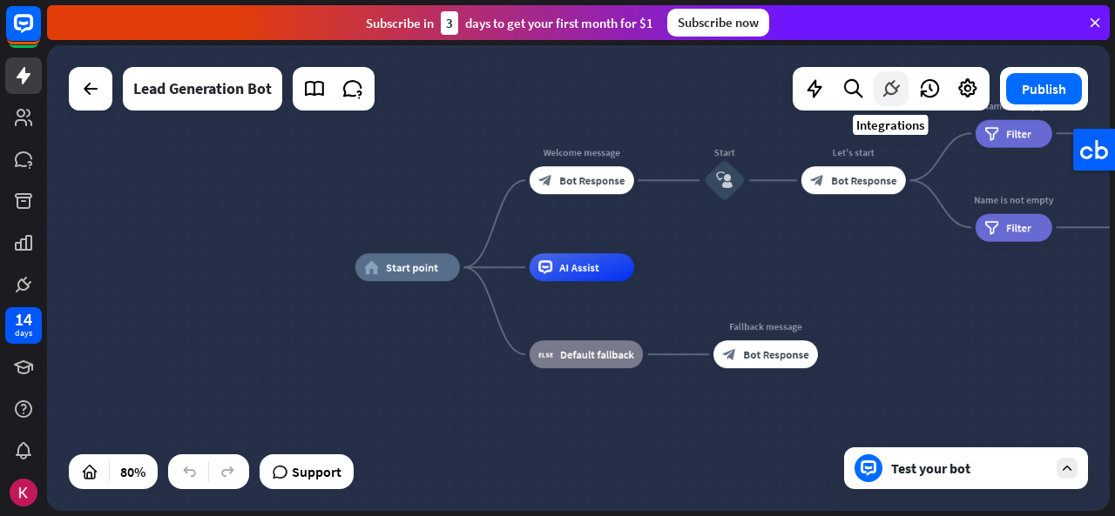
click at [880, 98] on icon at bounding box center [891, 89] width 23 height 23
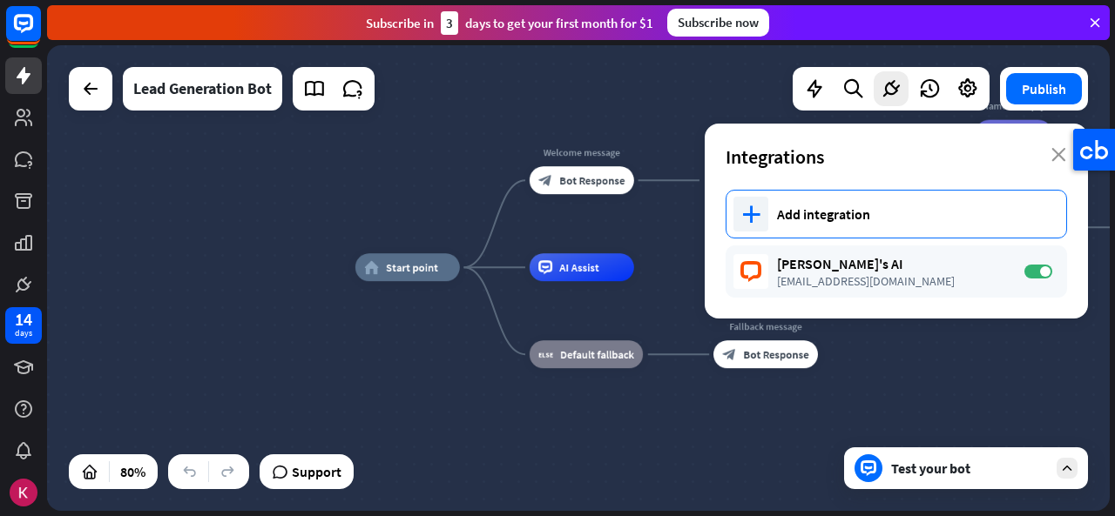
click at [854, 206] on div "Add integration" at bounding box center [913, 214] width 272 height 17
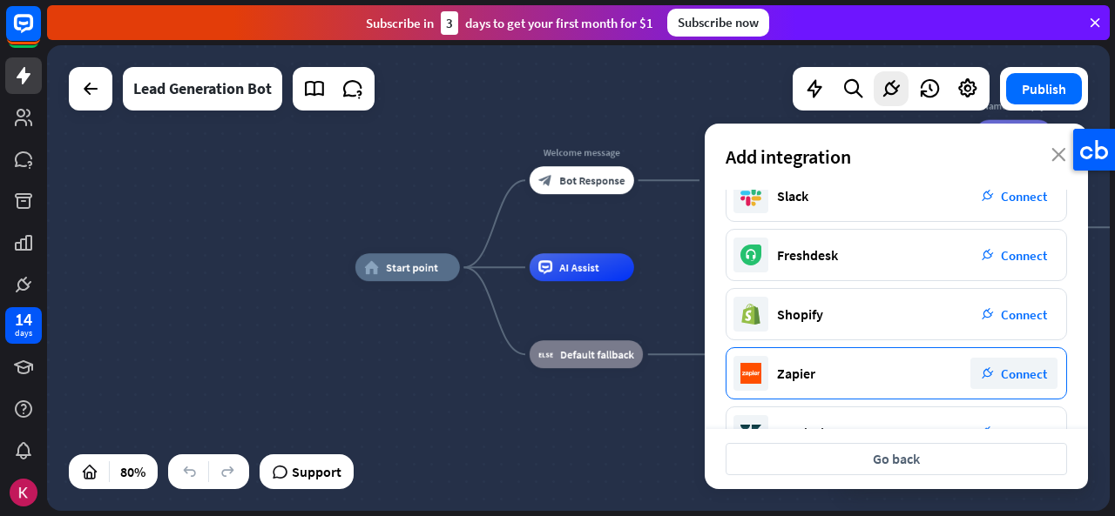
scroll to position [266, 0]
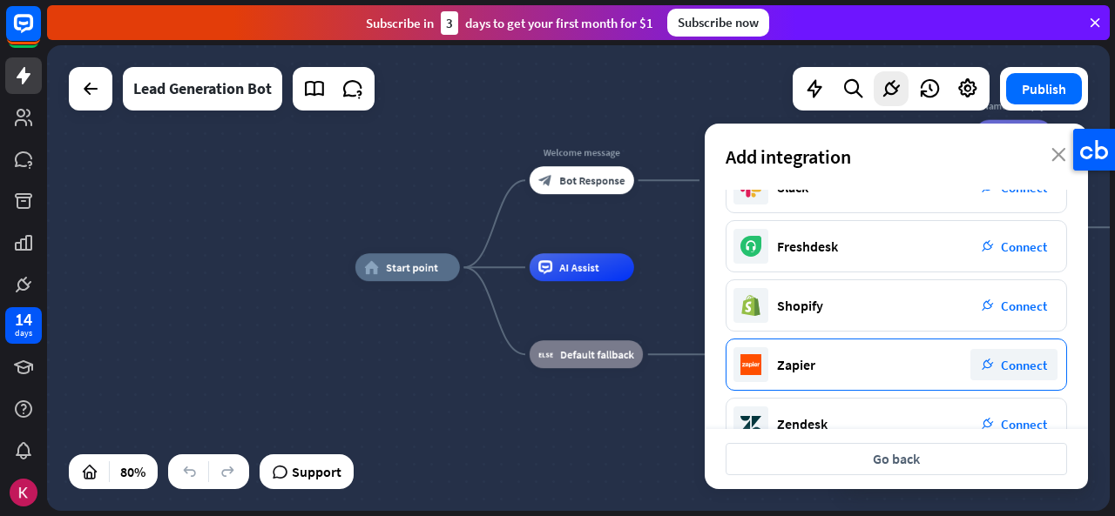
click at [928, 378] on div "Zapier plug_integration Connect" at bounding box center [895, 365] width 341 height 52
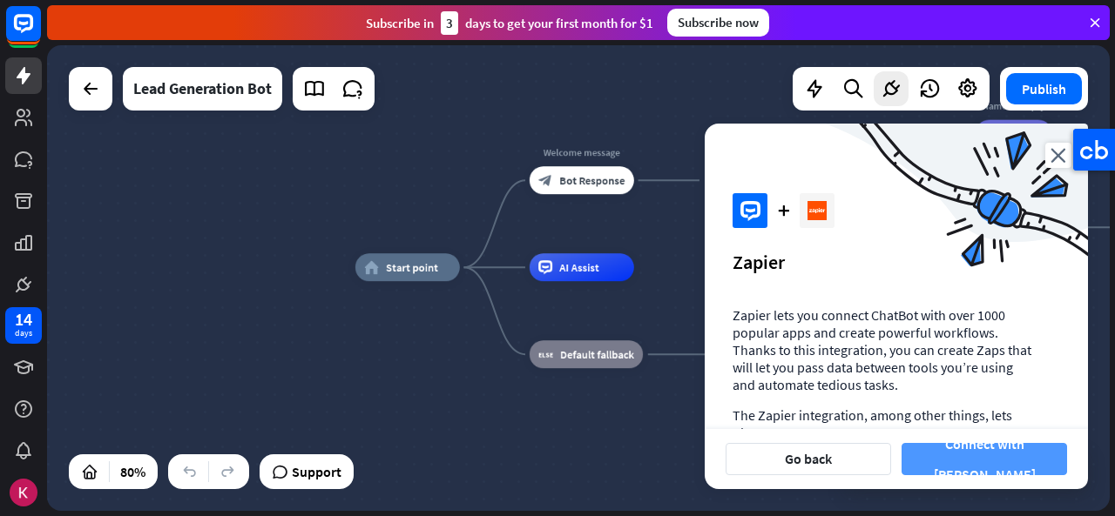
click at [989, 453] on button "Connect with [PERSON_NAME]" at bounding box center [983, 459] width 165 height 32
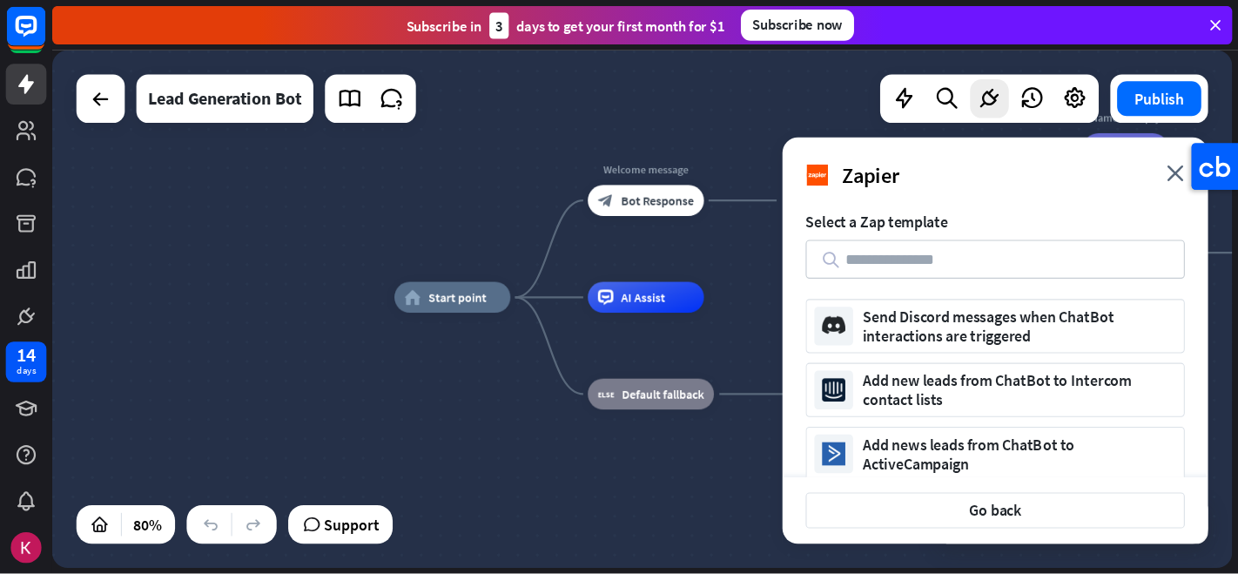
scroll to position [682, 0]
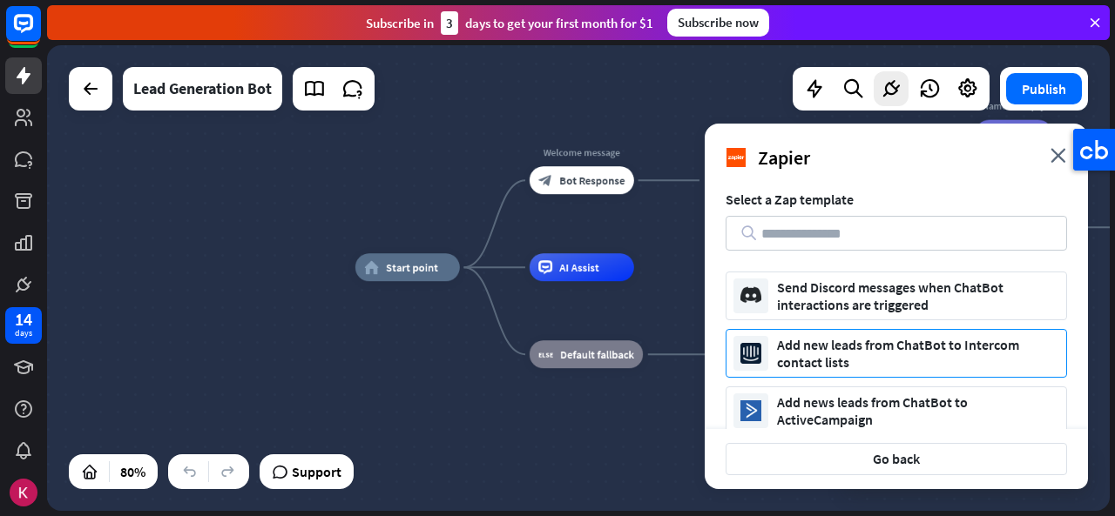
click at [934, 340] on div "Add new leads from ChatBot to Intercom contact lists" at bounding box center [918, 353] width 282 height 35
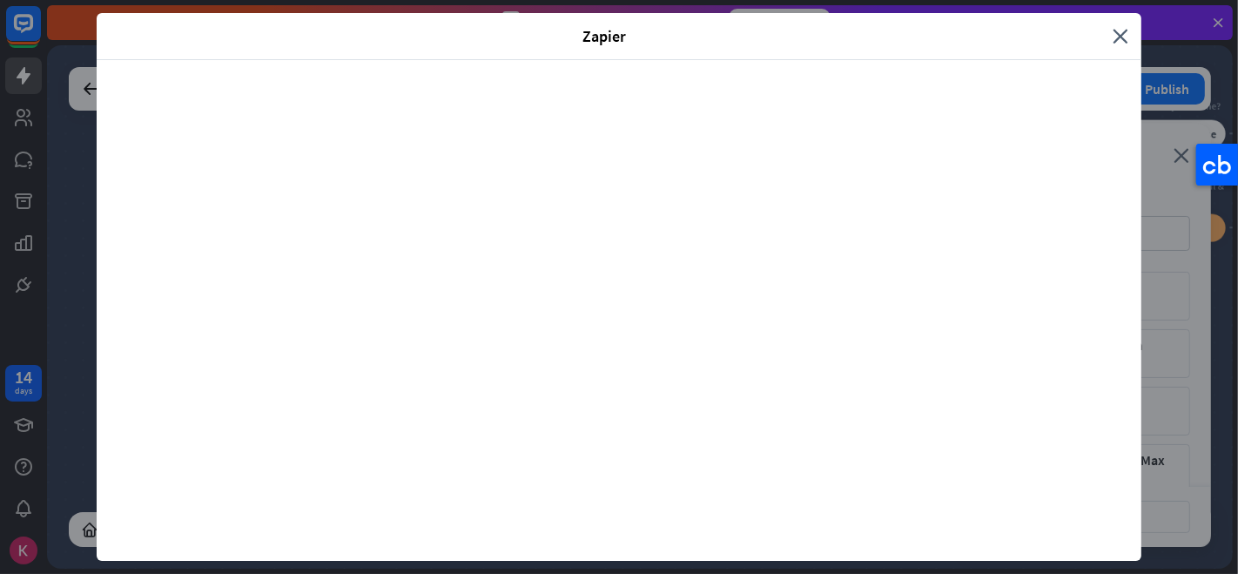
scroll to position [681, 0]
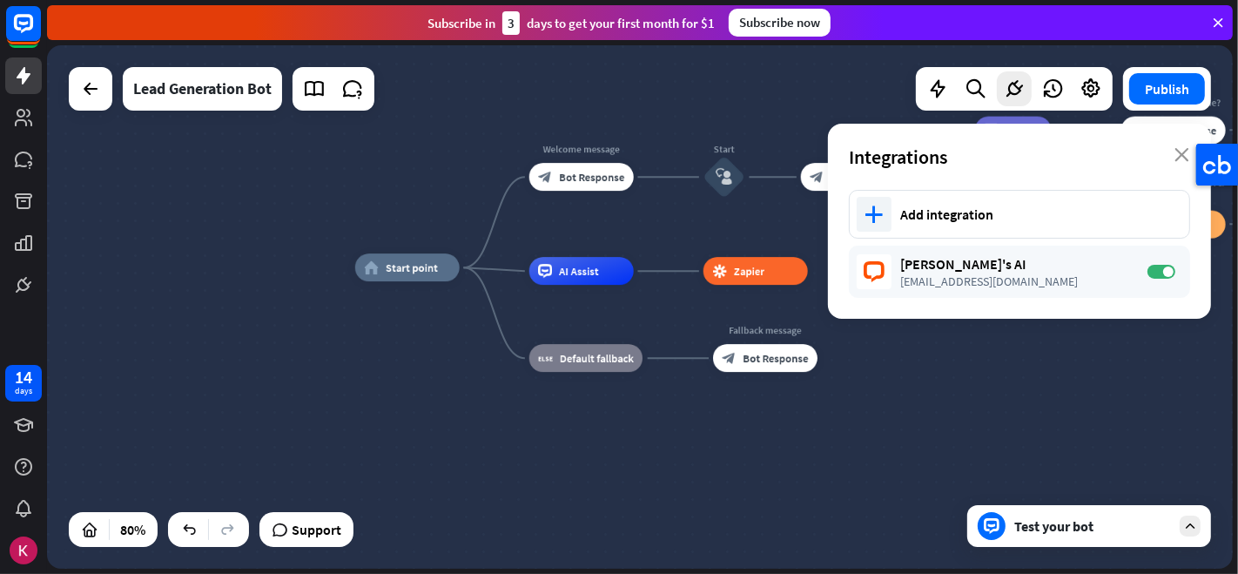
click at [969, 378] on div "home_2 Start point Welcome message block_bot_response Bot Response Start block_…" at bounding box center [829, 476] width 949 height 419
click at [1016, 214] on div "Add integration" at bounding box center [1036, 214] width 272 height 17
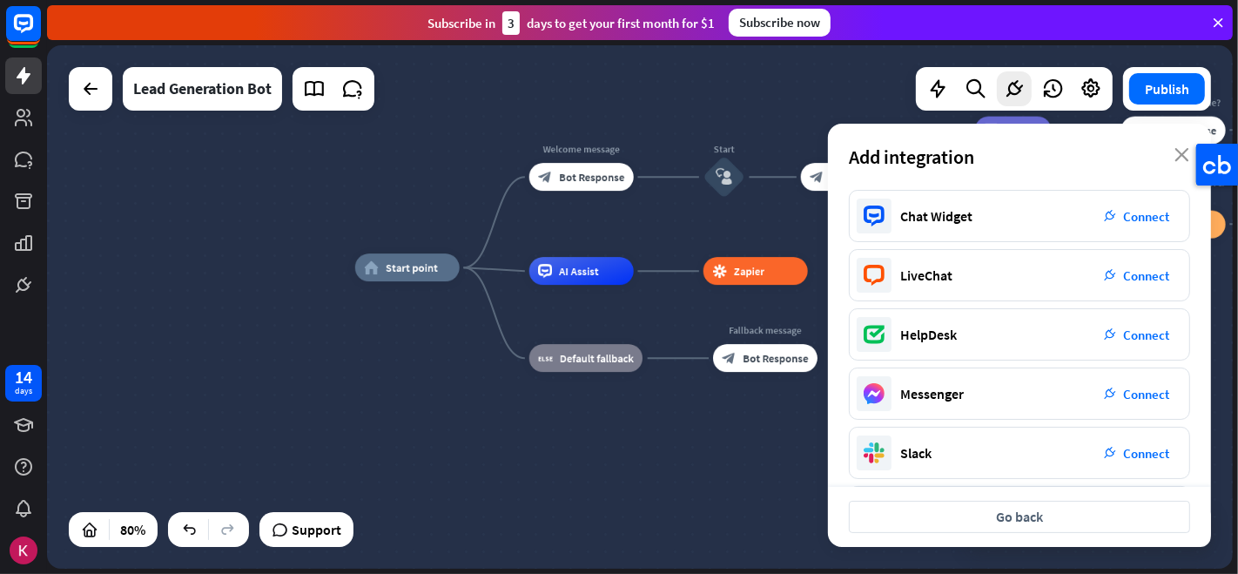
click at [678, 516] on div "home_2 Start point Welcome message block_bot_response Bot Response Start block_…" at bounding box center [829, 476] width 949 height 419
click at [1114, 154] on icon "close" at bounding box center [1182, 155] width 15 height 14
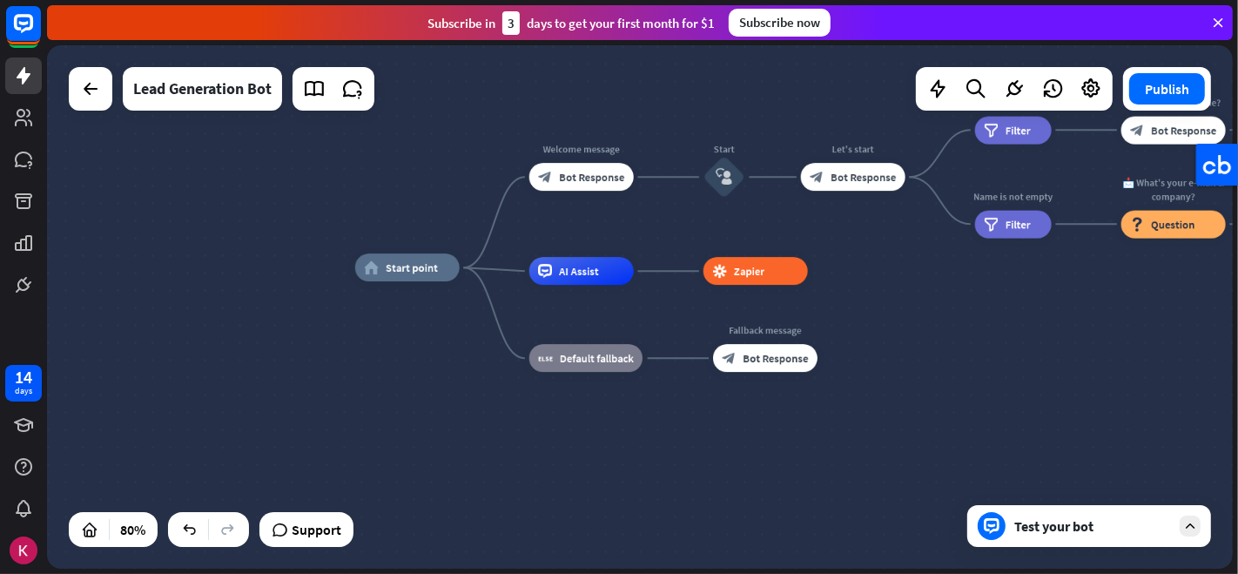
click at [1017, 355] on div "home_2 Start point Welcome message block_bot_response Bot Response Start block_…" at bounding box center [829, 476] width 949 height 419
click at [1114, 24] on icon at bounding box center [1218, 23] width 16 height 16
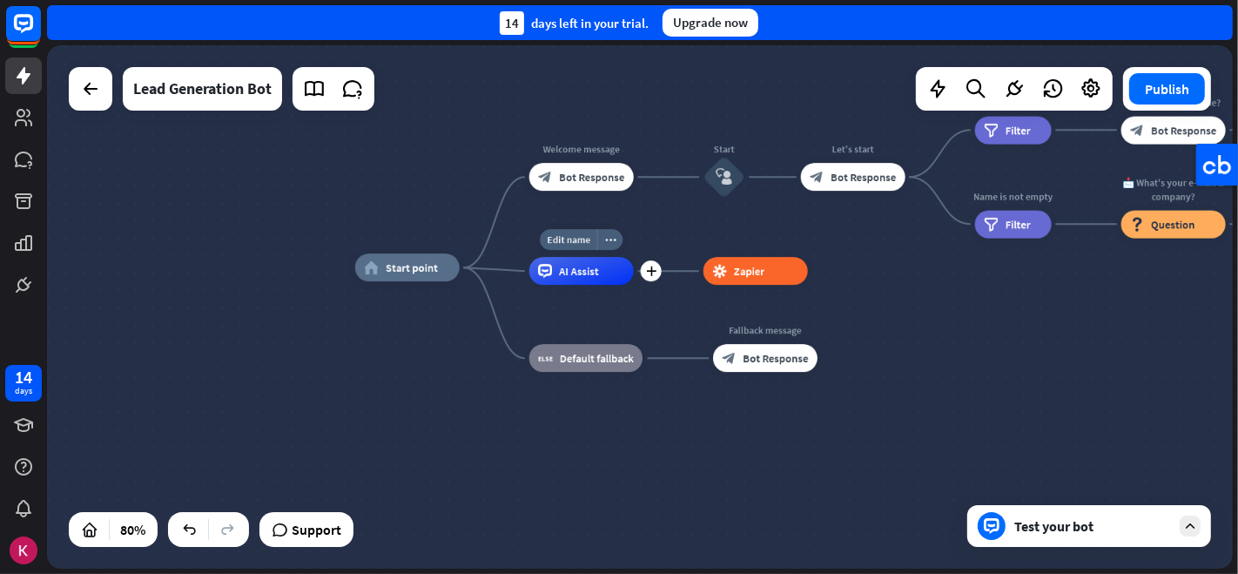
click at [610, 265] on div "AI Assist" at bounding box center [581, 271] width 105 height 28
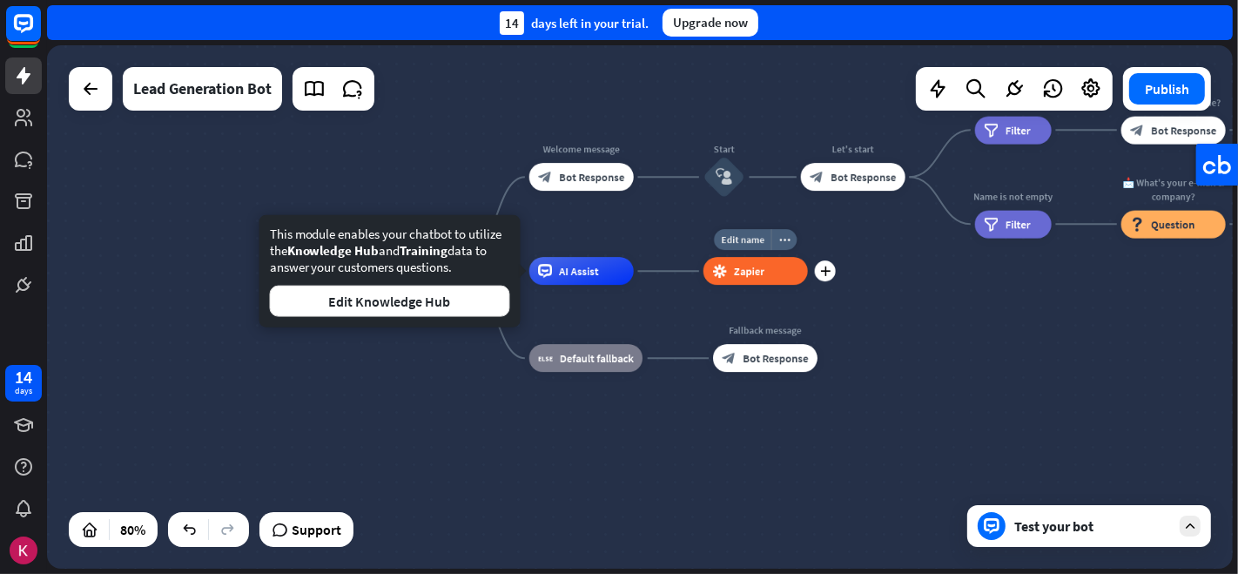
click at [758, 267] on span "Zapier" at bounding box center [749, 271] width 30 height 14
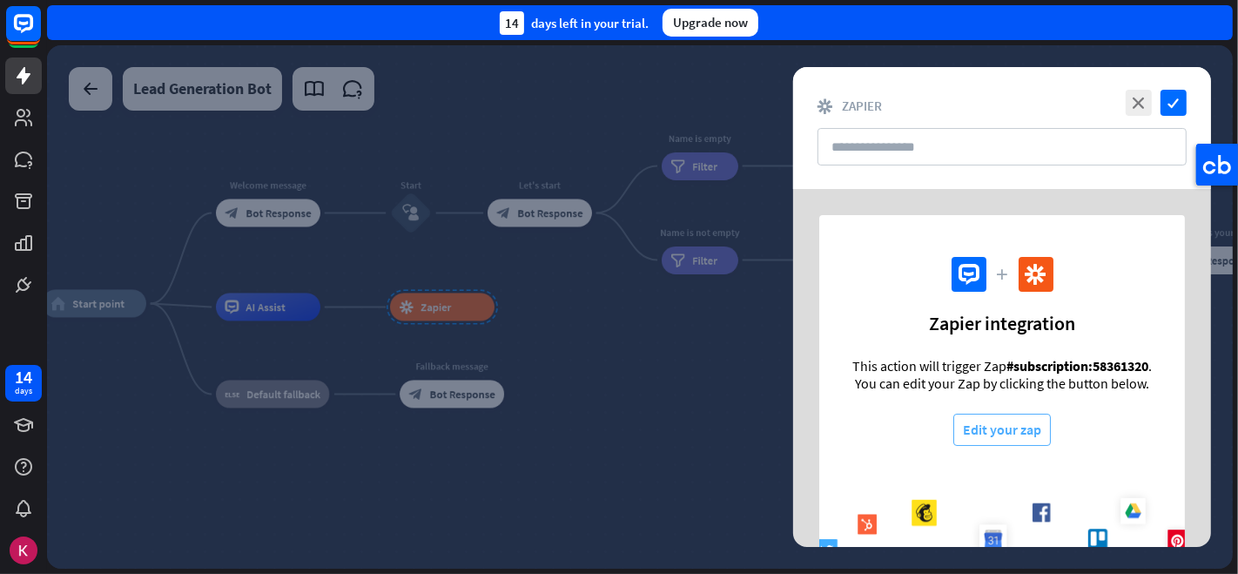
click at [1021, 428] on button "Edit your zap" at bounding box center [1003, 430] width 98 height 32
click at [1114, 98] on icon "close" at bounding box center [1139, 103] width 26 height 26
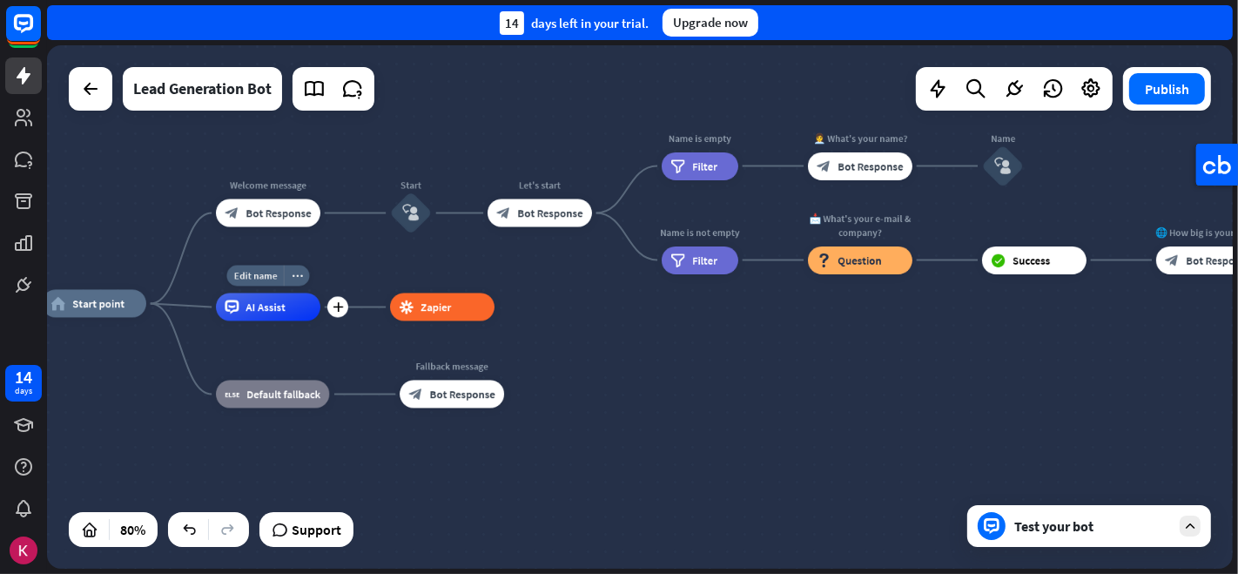
click at [276, 308] on span "AI Assist" at bounding box center [266, 307] width 40 height 14
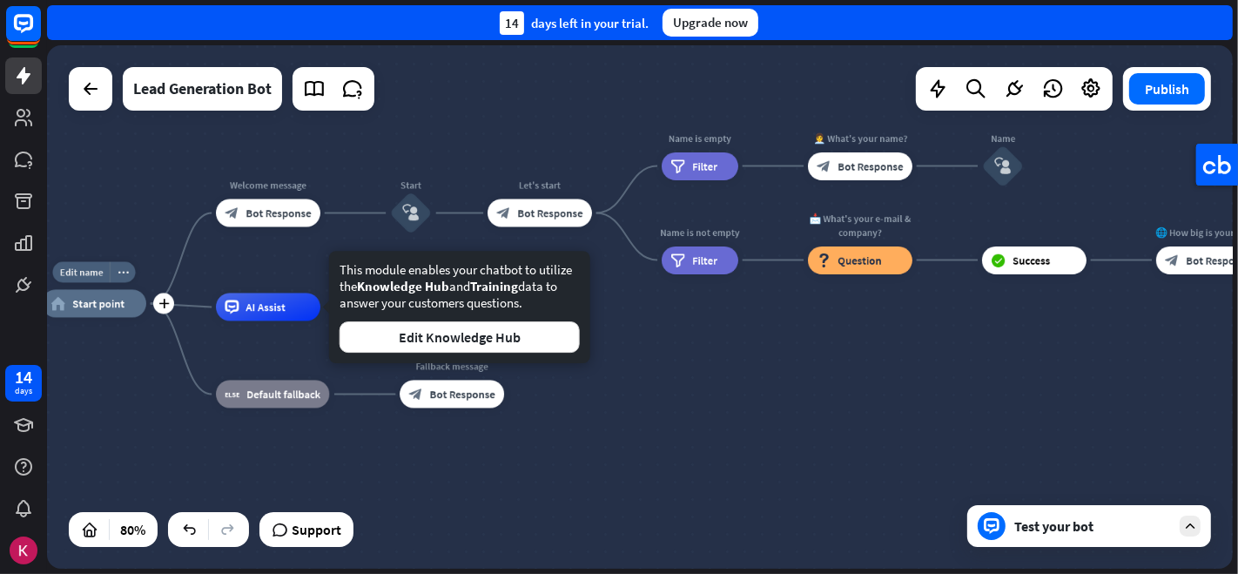
click at [118, 302] on span "Start point" at bounding box center [98, 304] width 52 height 14
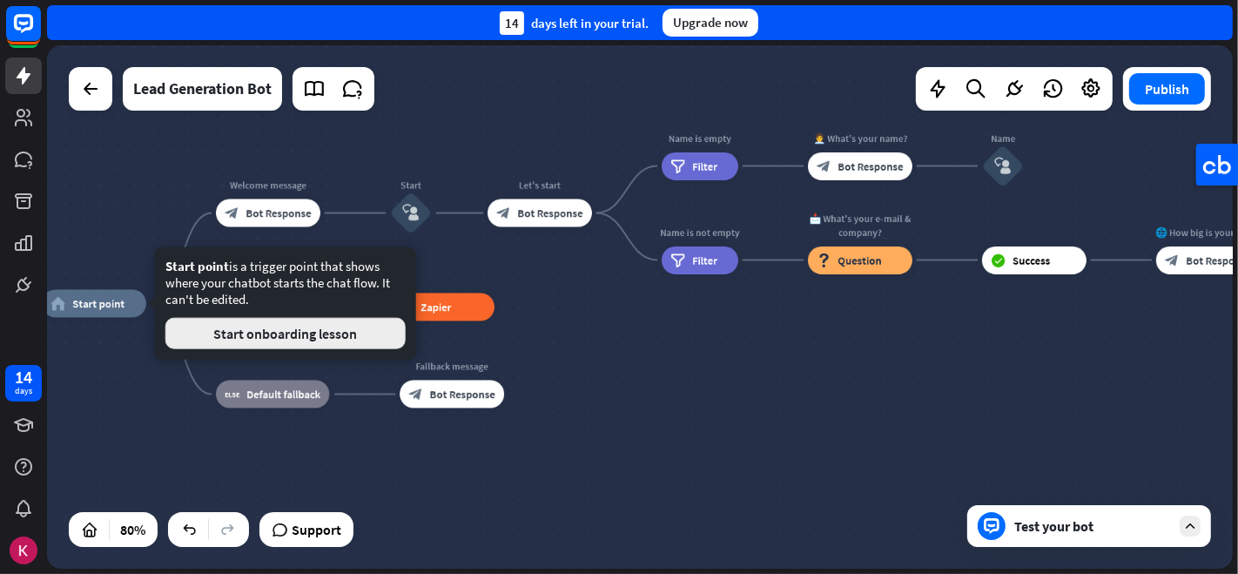
click at [226, 332] on button "Start onboarding lesson" at bounding box center [285, 333] width 240 height 31
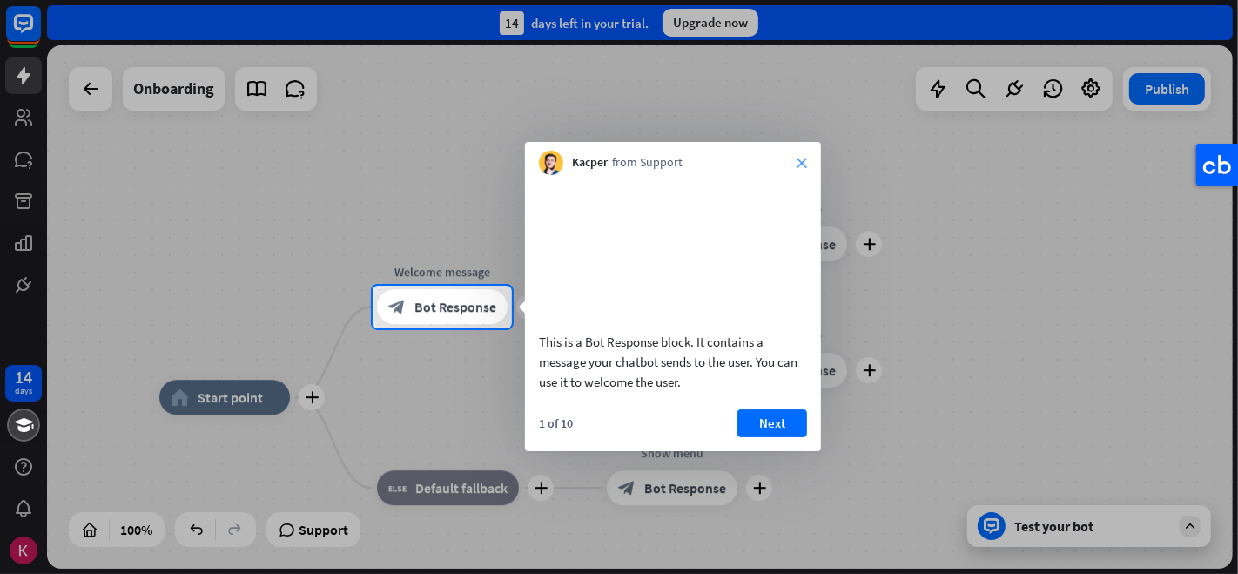
click at [806, 160] on icon "close" at bounding box center [802, 163] width 10 height 10
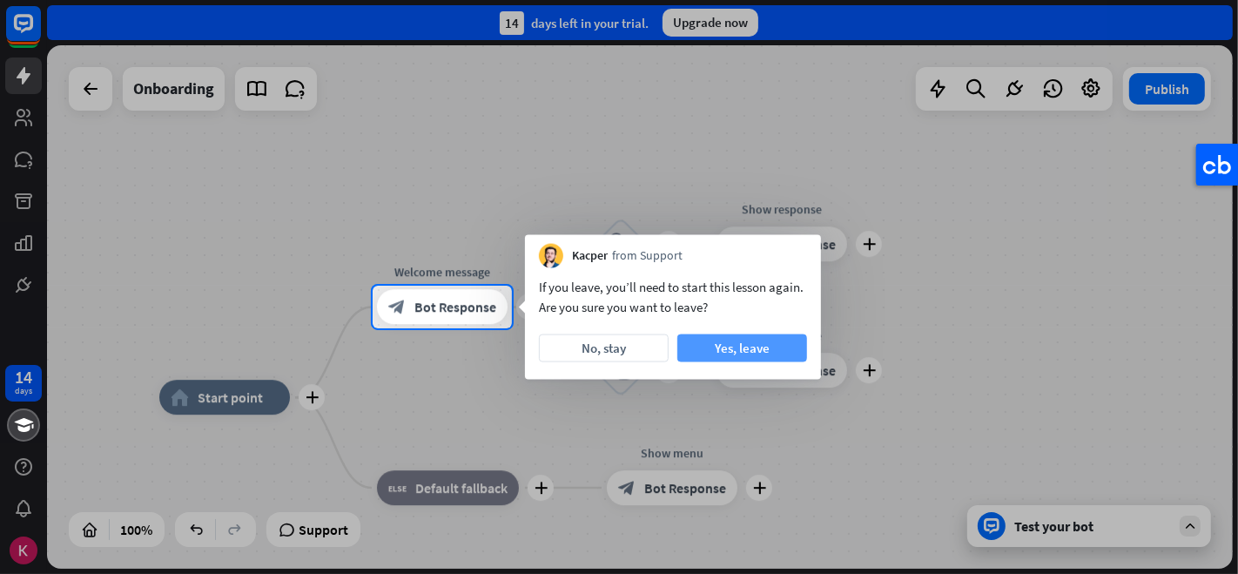
click at [739, 344] on button "Yes, leave" at bounding box center [743, 348] width 130 height 28
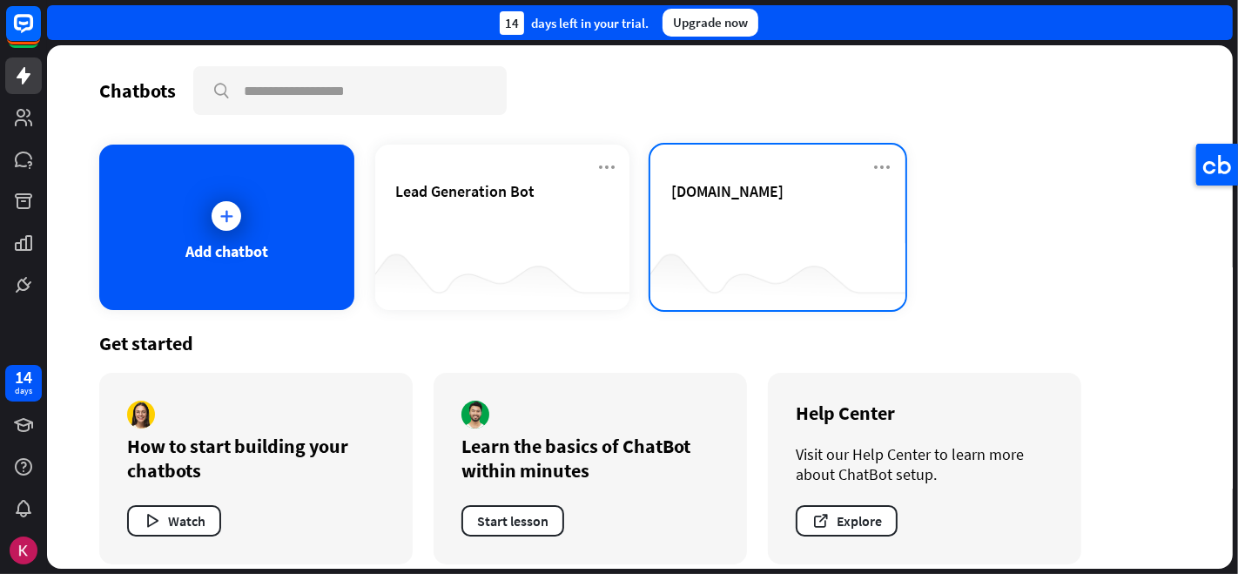
click at [823, 236] on div "[DOMAIN_NAME]" at bounding box center [777, 211] width 213 height 61
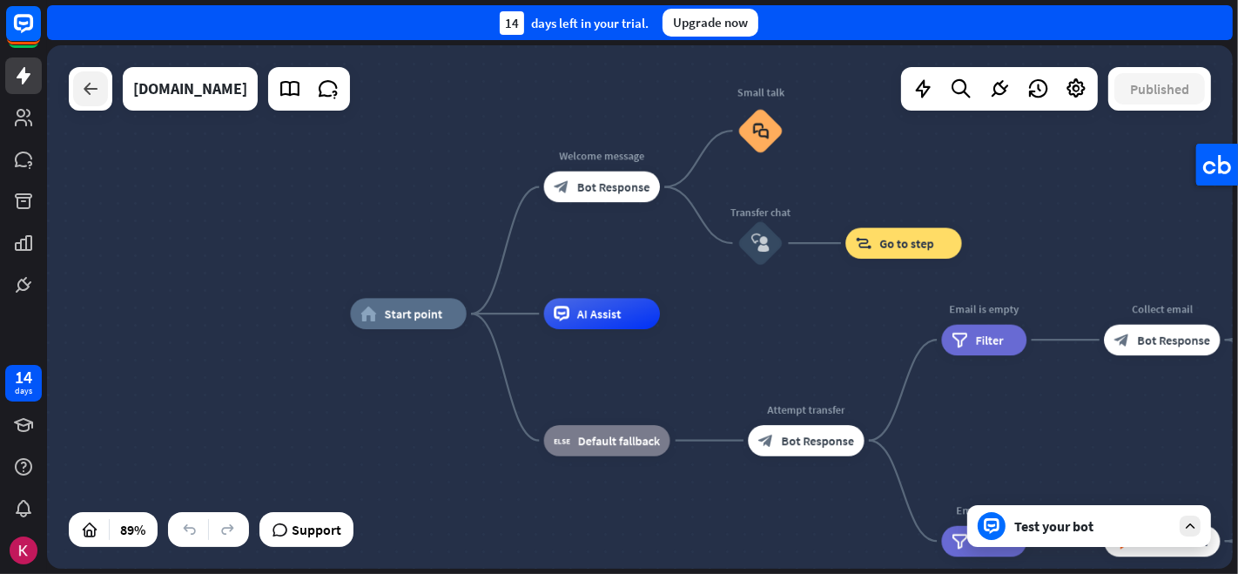
click at [85, 81] on icon at bounding box center [90, 88] width 21 height 21
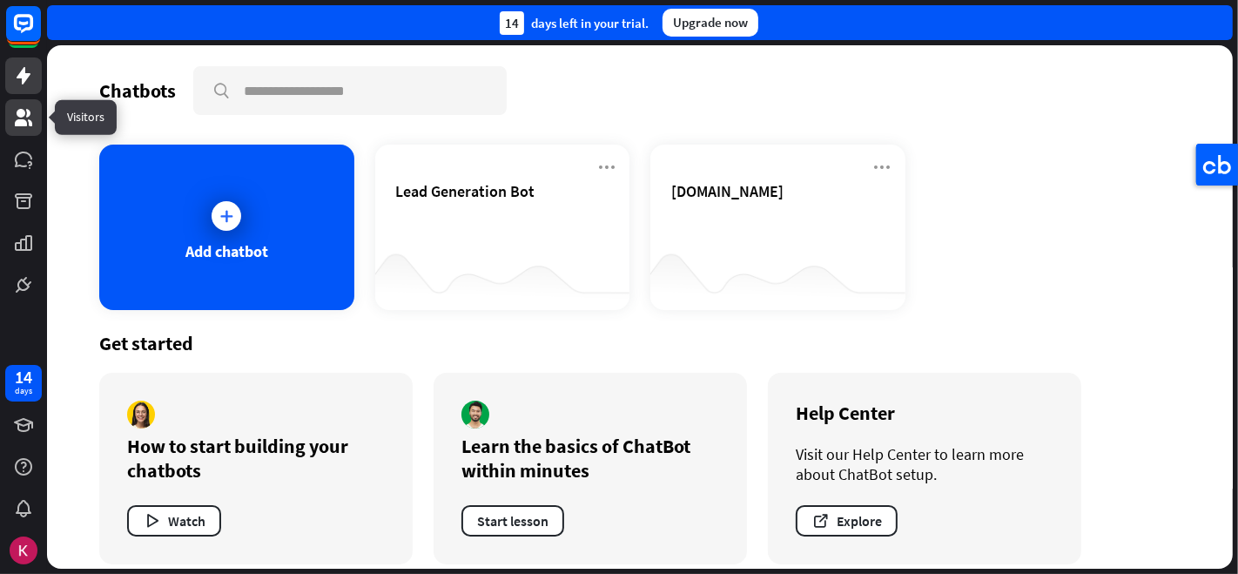
click at [15, 118] on icon at bounding box center [23, 117] width 21 height 21
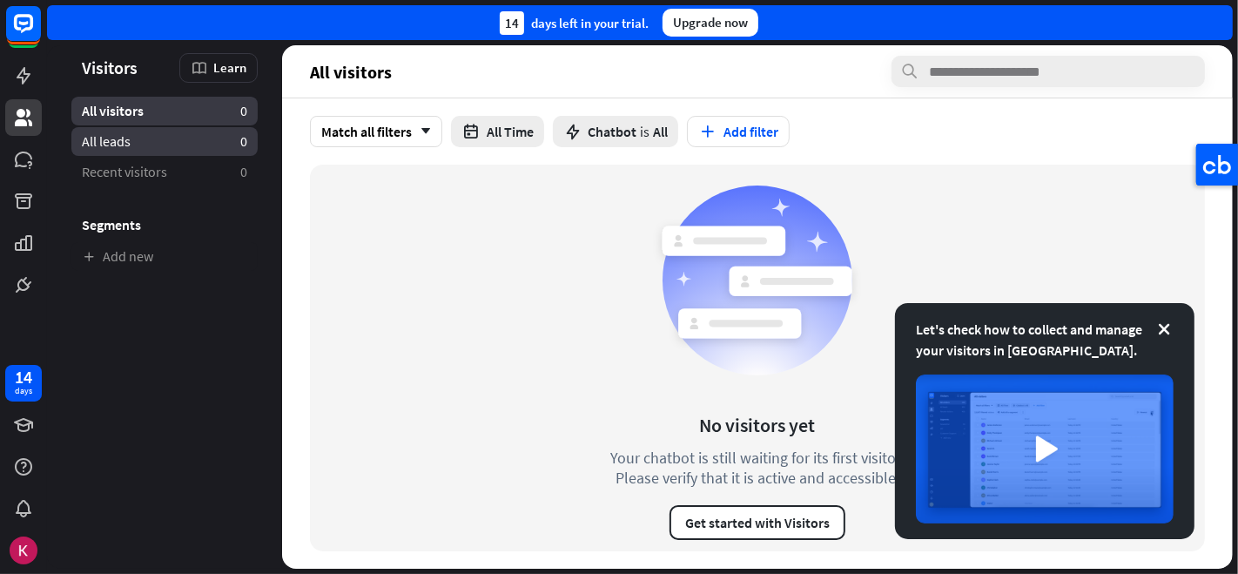
click at [136, 135] on link "All leads 0" at bounding box center [164, 141] width 186 height 29
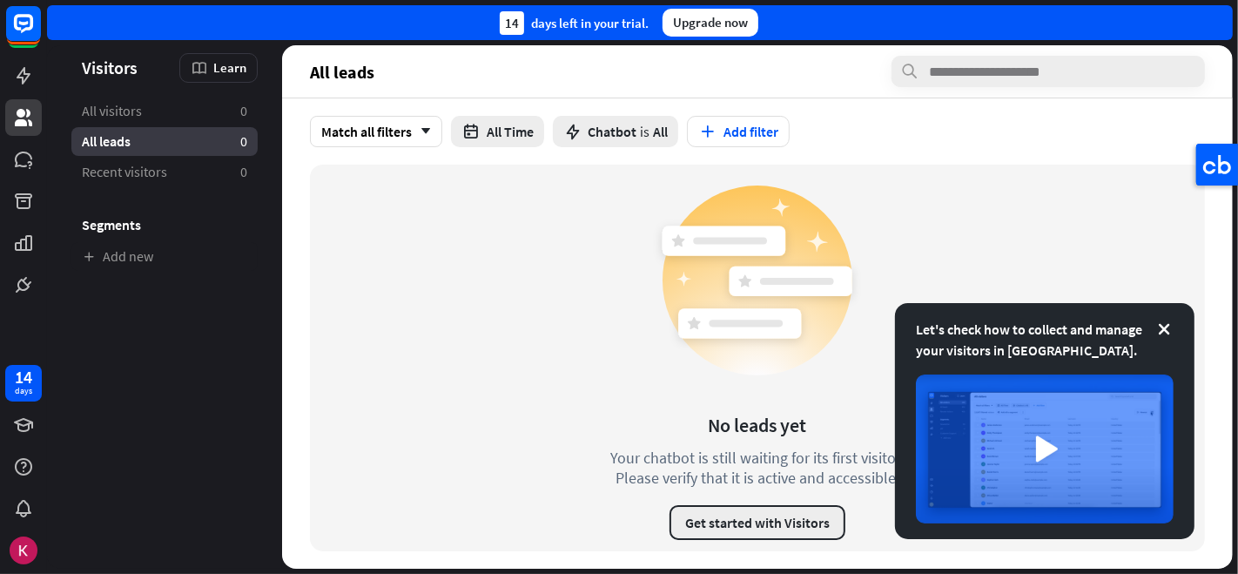
click at [785, 515] on button "Get started with Visitors" at bounding box center [758, 522] width 176 height 35
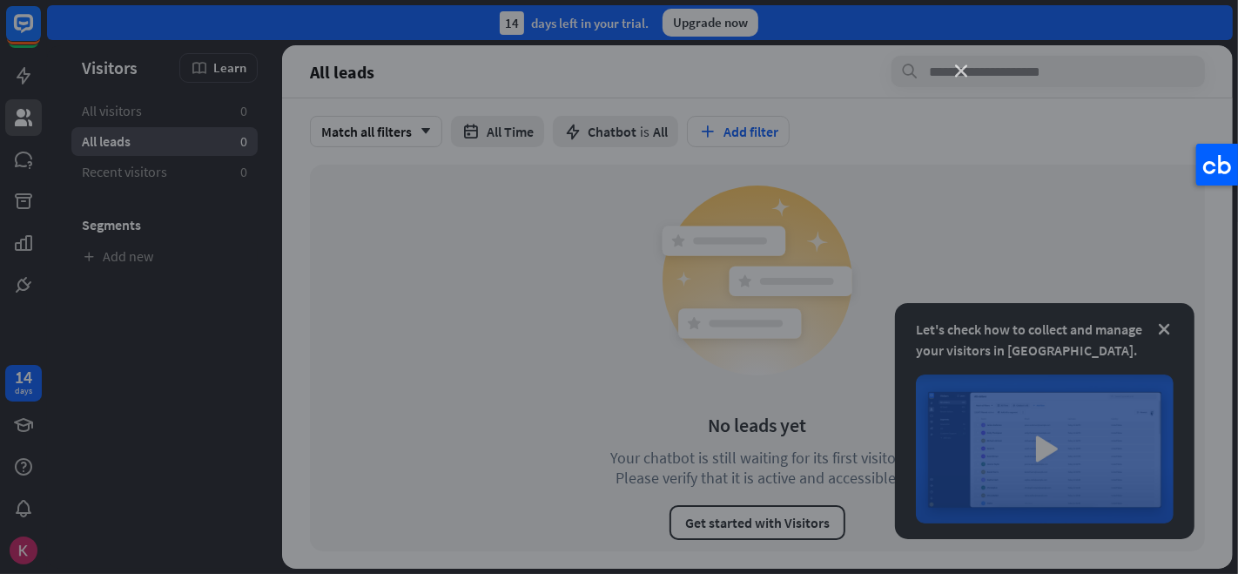
click at [955, 72] on icon "close" at bounding box center [961, 71] width 12 height 12
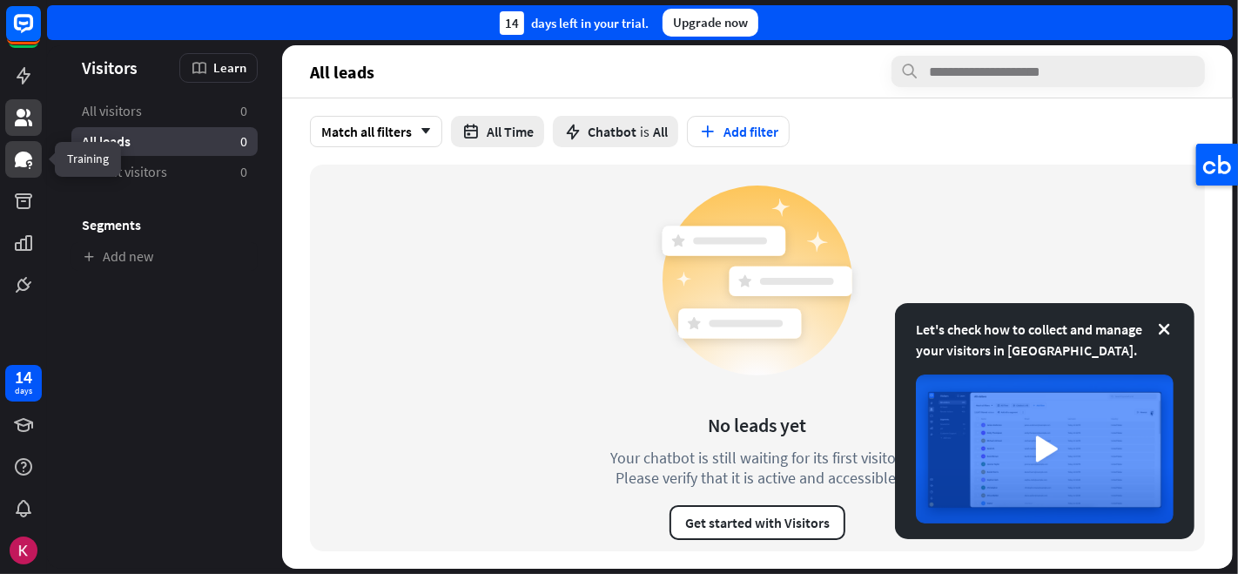
click at [27, 152] on icon at bounding box center [23, 159] width 21 height 21
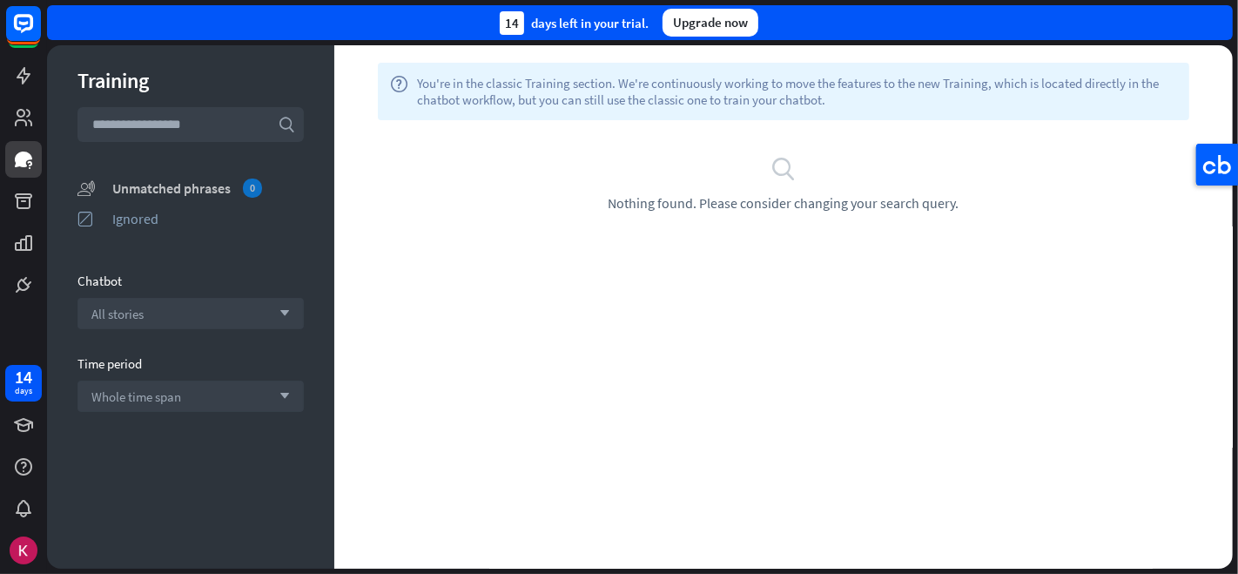
drag, startPoint x: 211, startPoint y: 172, endPoint x: 206, endPoint y: 187, distance: 15.4
click at [206, 187] on div "Training search unmatched_phrases Unmatched phrases 0 ignored Ignored Chatbot A…" at bounding box center [190, 306] width 287 height 523
click at [206, 187] on div "Unmatched phrases 0" at bounding box center [208, 188] width 192 height 19
click at [169, 212] on div "Ignored" at bounding box center [208, 218] width 192 height 17
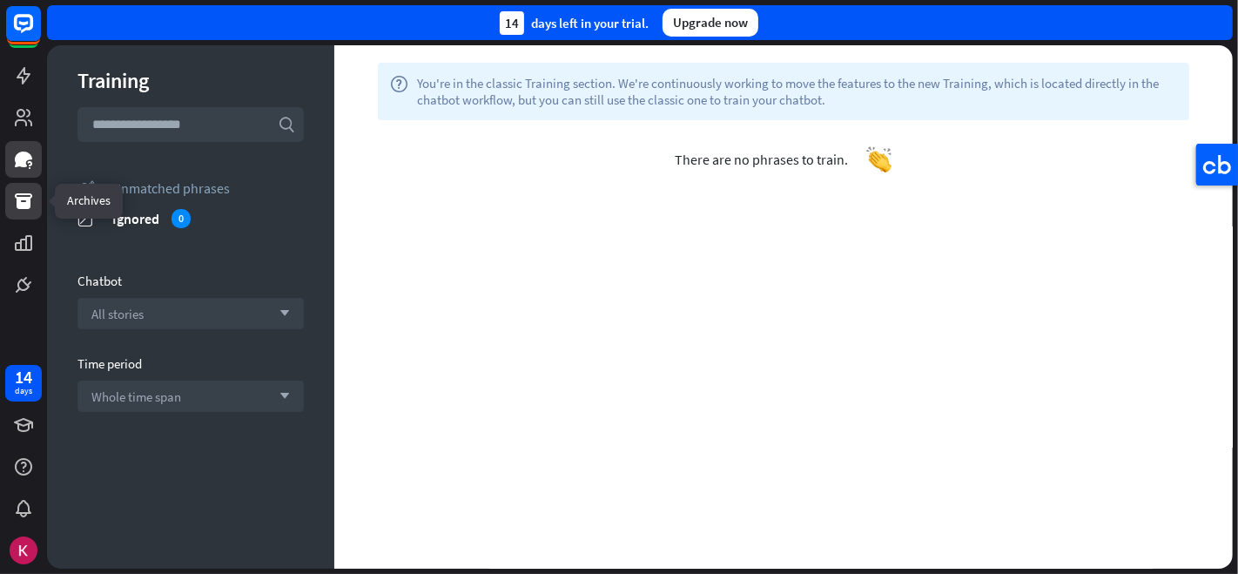
click at [19, 208] on icon at bounding box center [23, 201] width 17 height 16
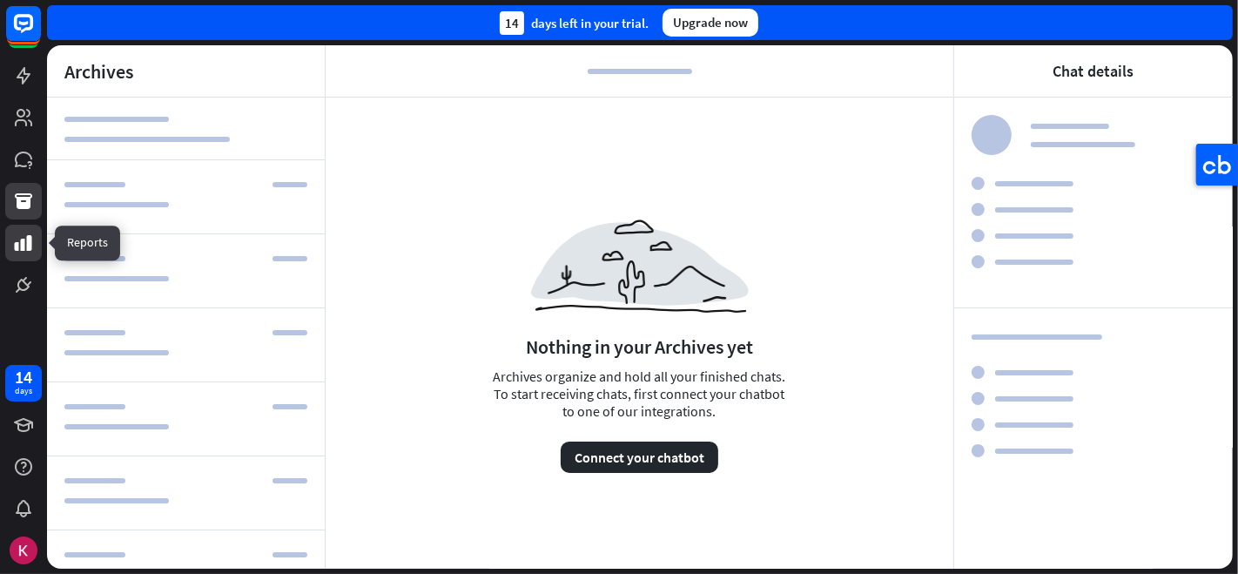
click at [24, 239] on icon at bounding box center [23, 243] width 21 height 21
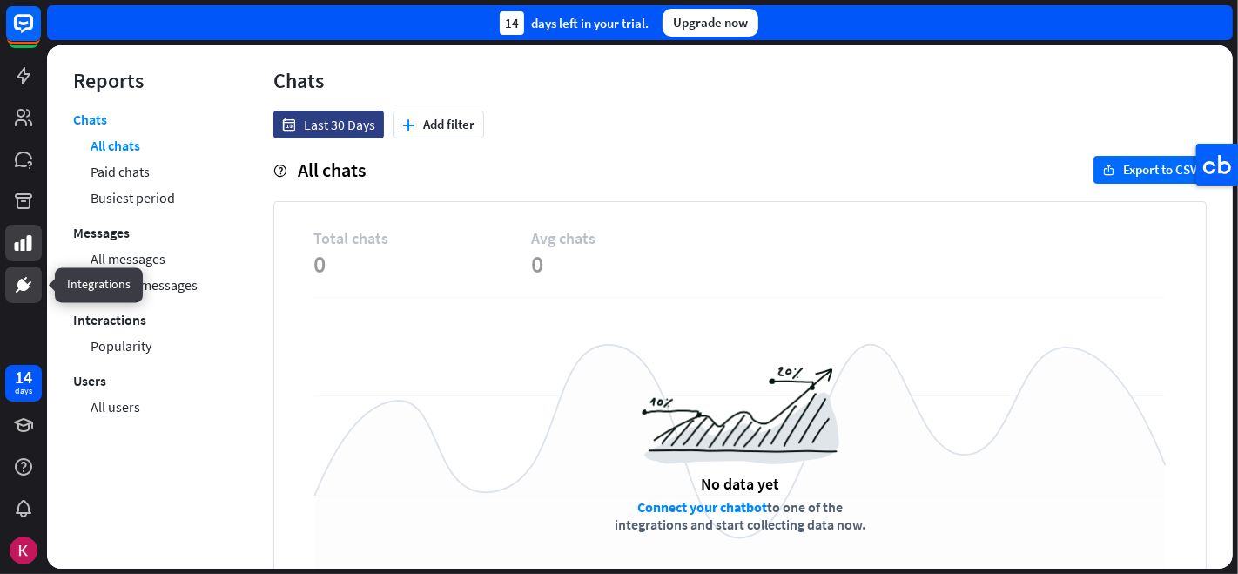
click at [21, 295] on link at bounding box center [23, 284] width 37 height 37
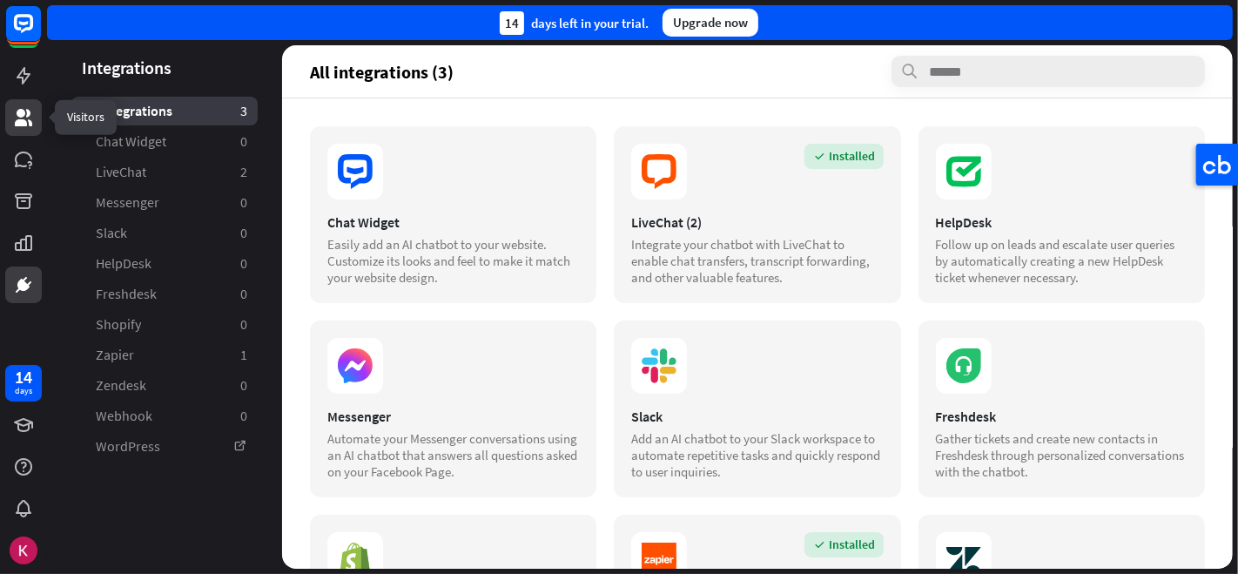
click at [30, 111] on icon at bounding box center [23, 117] width 17 height 17
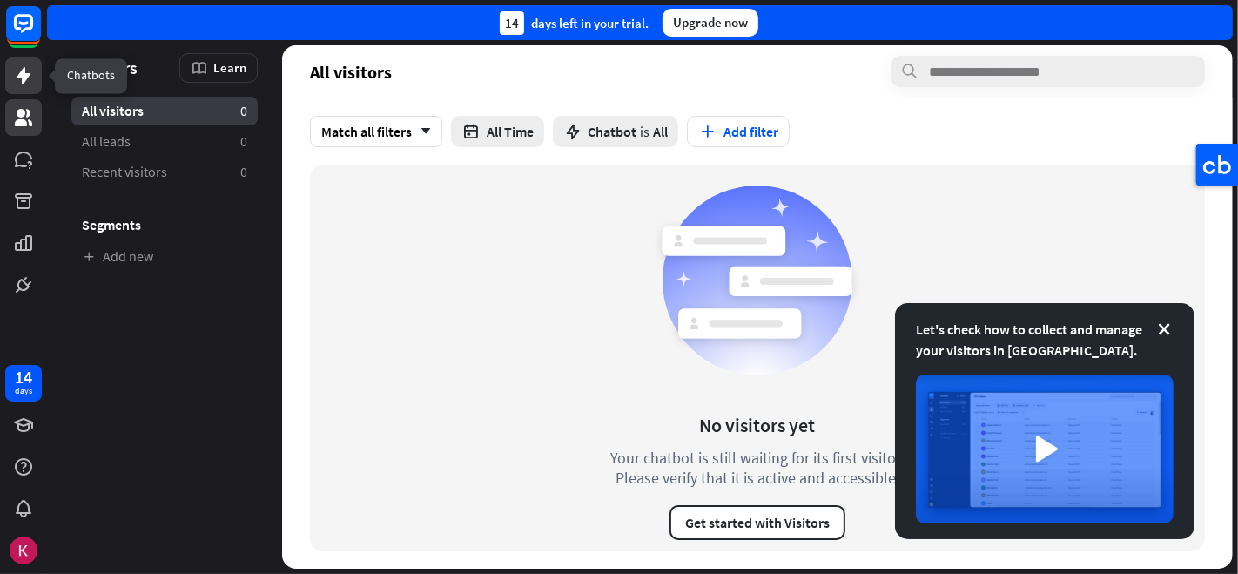
click at [7, 73] on link at bounding box center [23, 75] width 37 height 37
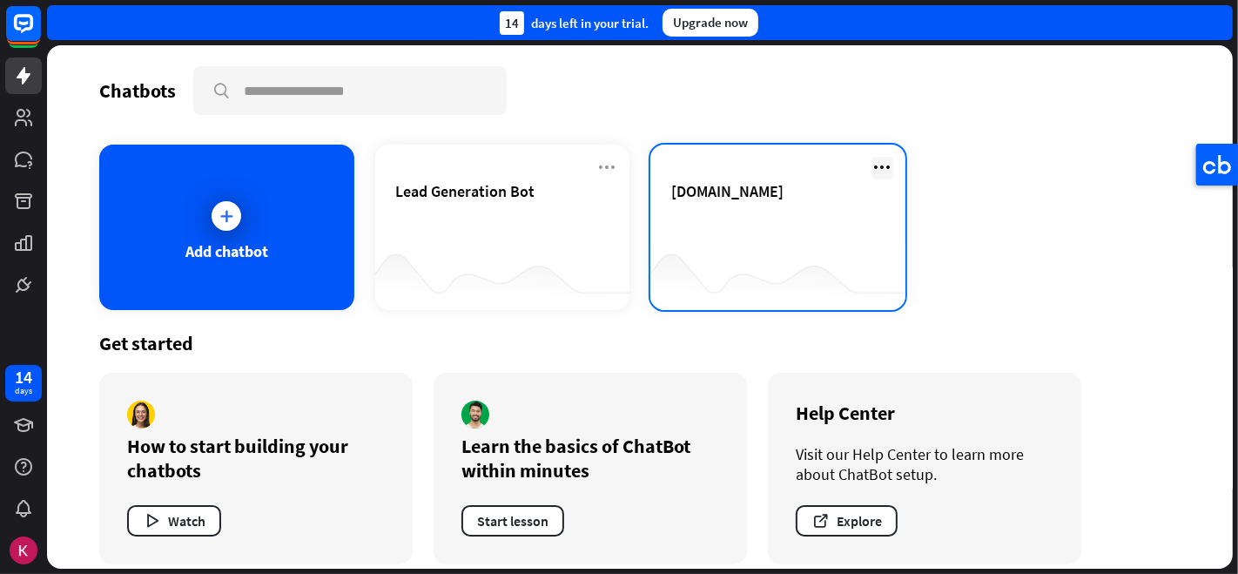
click at [873, 166] on icon at bounding box center [883, 167] width 21 height 21
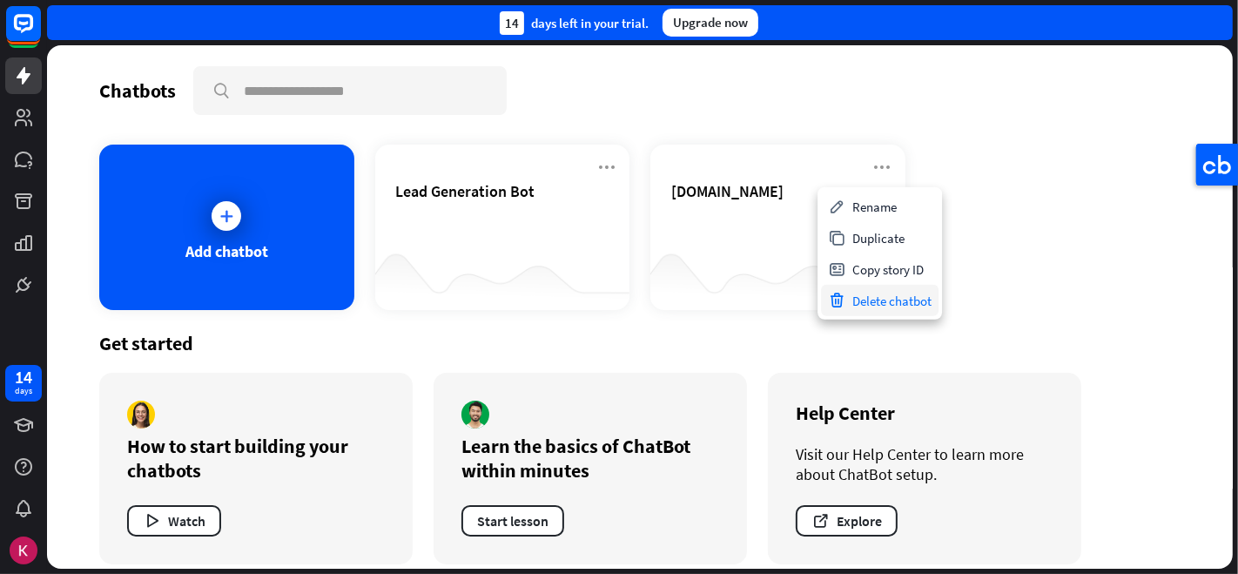
click at [883, 288] on div "Delete chatbot" at bounding box center [880, 300] width 118 height 31
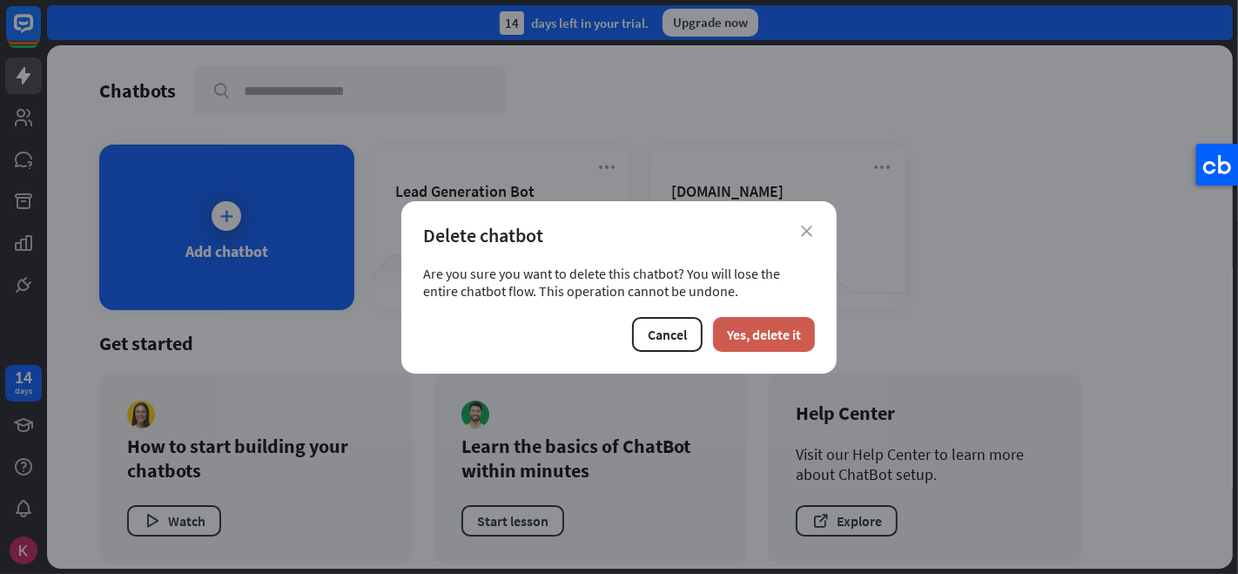
click at [788, 332] on button "Yes, delete it" at bounding box center [764, 334] width 102 height 35
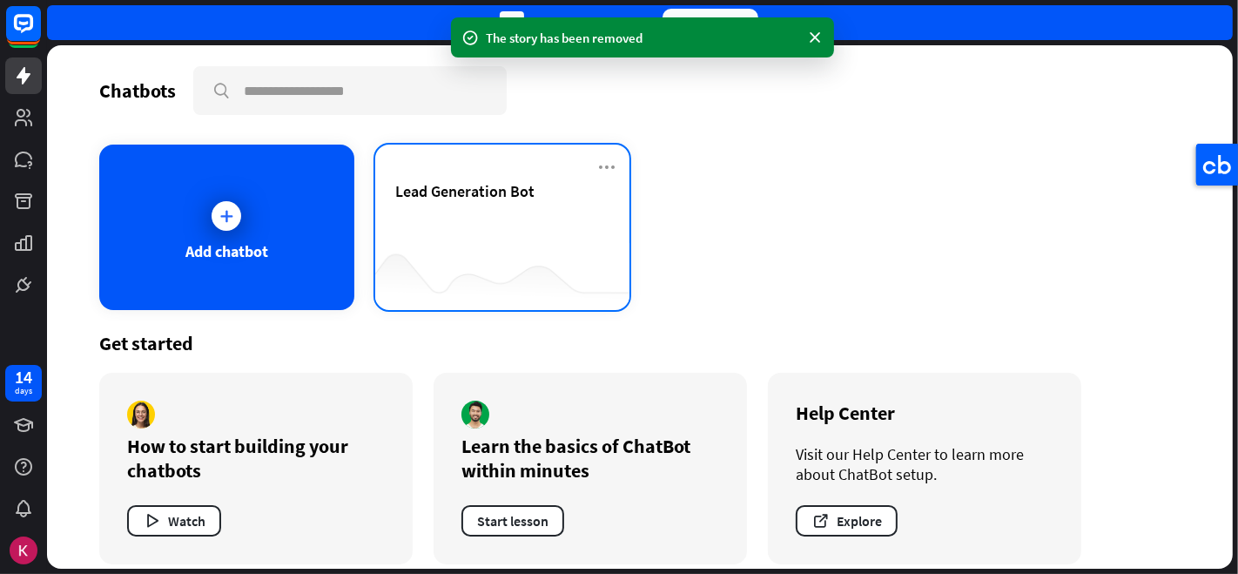
click at [542, 223] on div "Lead Generation Bot" at bounding box center [502, 211] width 213 height 61
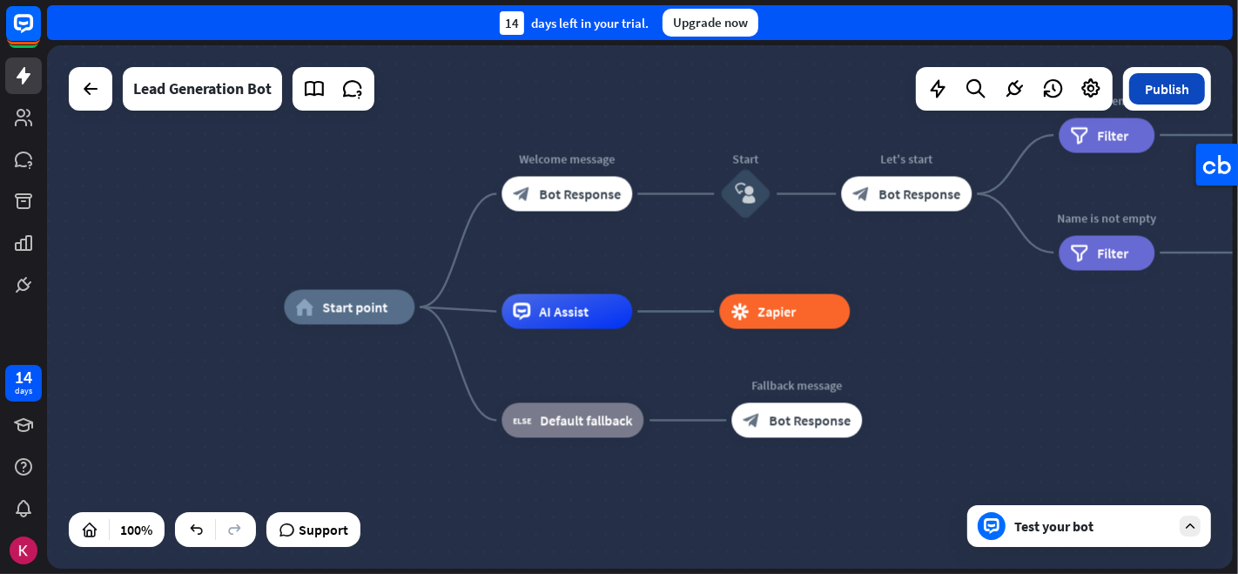
click at [1114, 88] on button "Publish" at bounding box center [1167, 88] width 76 height 31
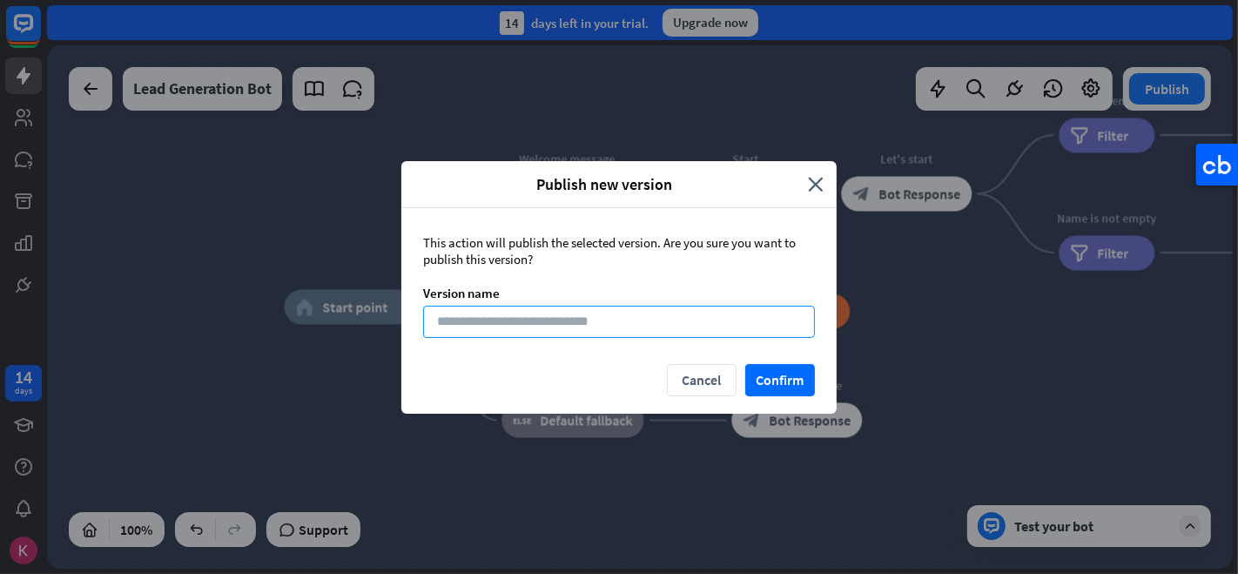
click at [531, 321] on input at bounding box center [619, 322] width 392 height 32
type input "**********"
